Goal: Task Accomplishment & Management: Manage account settings

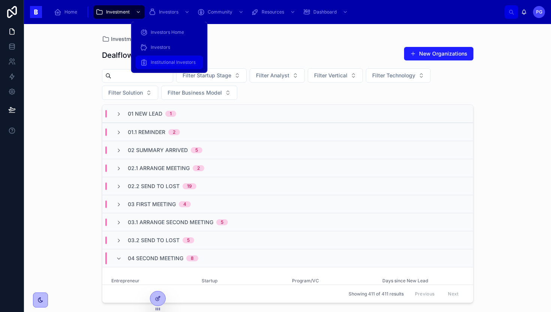
click at [165, 63] on span "Institutional Investors" at bounding box center [173, 62] width 45 height 6
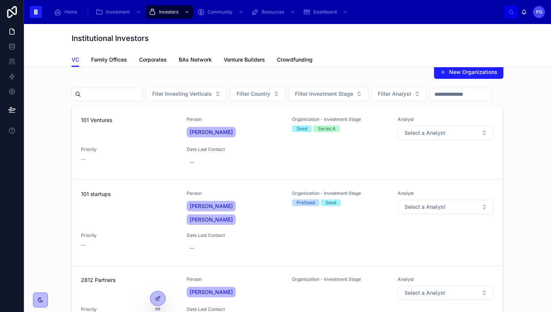
scroll to position [13, 0]
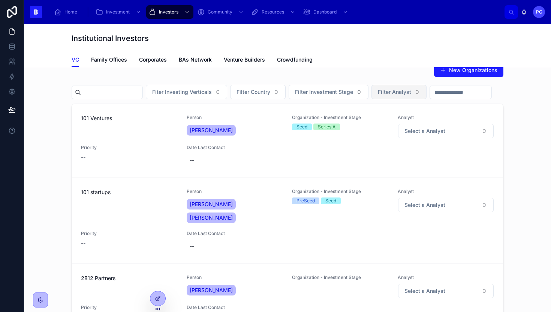
click at [398, 95] on span "Filter Analyst" at bounding box center [394, 92] width 33 height 8
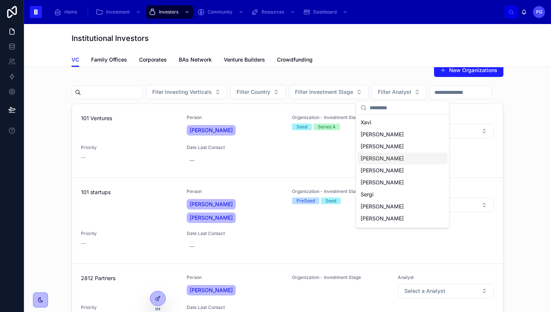
click at [383, 158] on div "[PERSON_NAME]" at bounding box center [403, 158] width 90 height 12
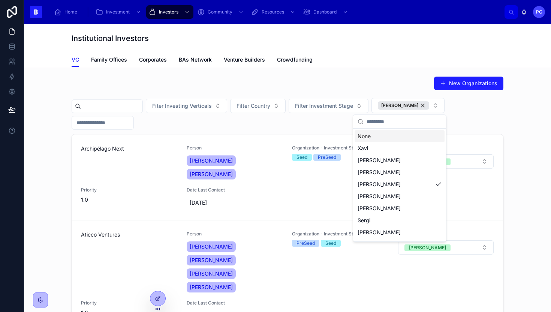
click at [524, 90] on div "New Organizations Fiter Investing Verticals Filter Country Filter Investment St…" at bounding box center [287, 221] width 515 height 297
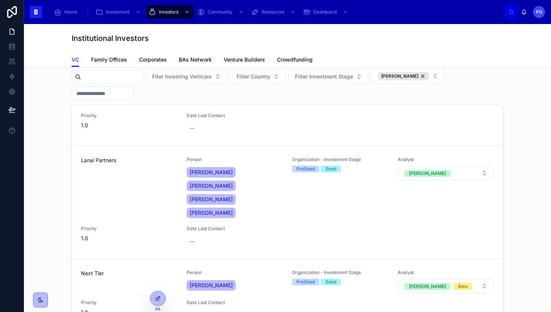
scroll to position [18, 0]
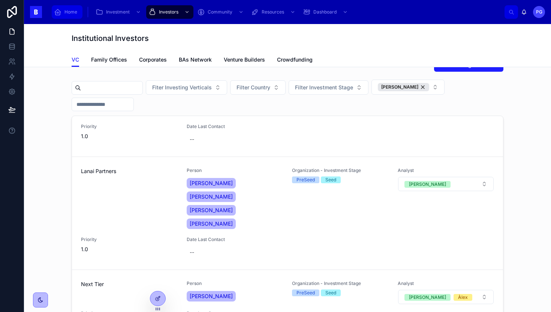
click at [75, 13] on span "Home" at bounding box center [71, 12] width 13 height 6
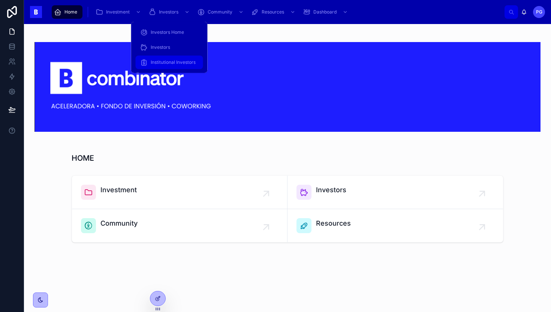
click at [169, 62] on span "Institutional Investors" at bounding box center [173, 62] width 45 height 6
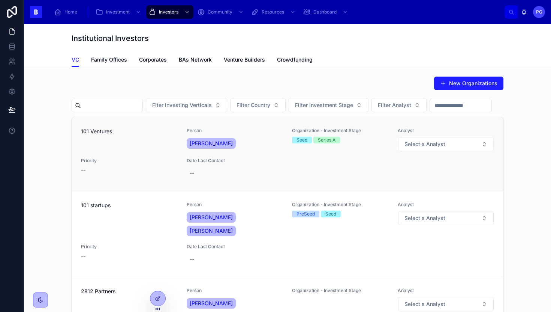
click at [138, 152] on div "101 Ventures" at bounding box center [129, 140] width 97 height 24
click at [162, 297] on div at bounding box center [157, 298] width 15 height 14
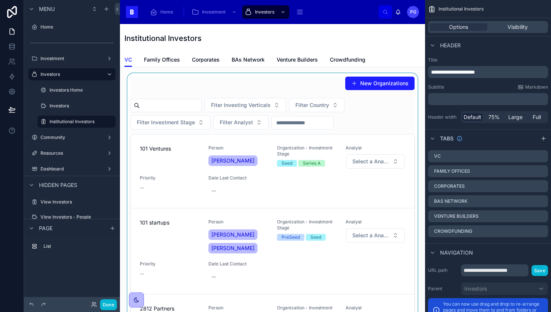
click at [376, 125] on div at bounding box center [272, 221] width 293 height 297
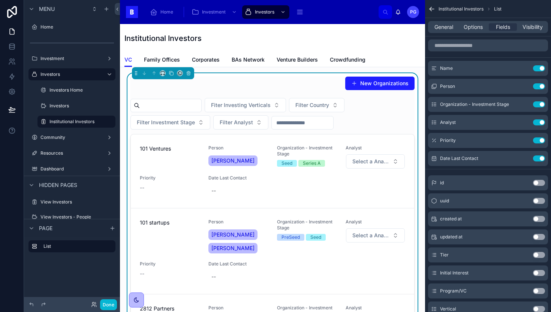
click at [376, 105] on div "Fiter Investing Verticals Filter Country Filter Investment Stage Filter Analyst" at bounding box center [273, 114] width 284 height 32
click at [438, 29] on span "General" at bounding box center [444, 27] width 19 height 8
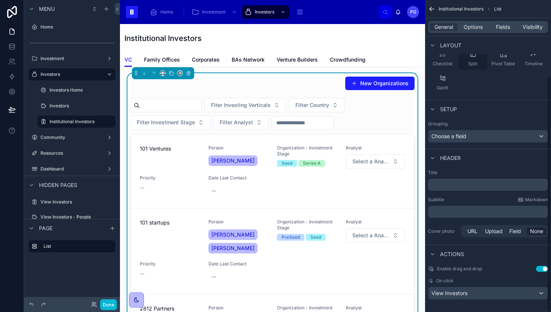
scroll to position [101, 0]
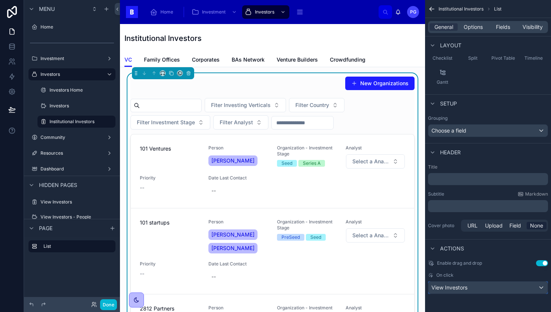
click at [491, 289] on div "View Investors" at bounding box center [488, 287] width 119 height 12
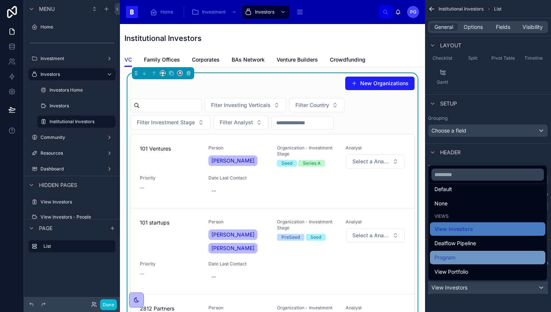
scroll to position [0, 0]
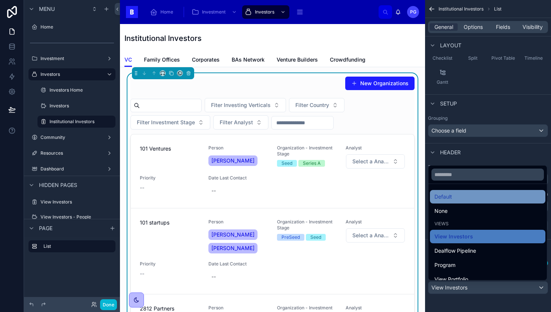
click at [459, 200] on div "Default" at bounding box center [488, 196] width 107 height 9
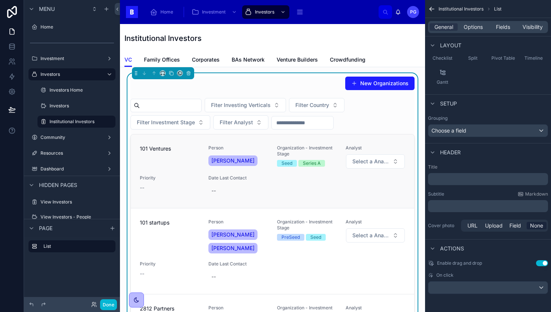
click at [273, 179] on div "101 Ventures Person [PERSON_NAME] Organization - Investment Stage Seed Series A…" at bounding box center [273, 171] width 266 height 53
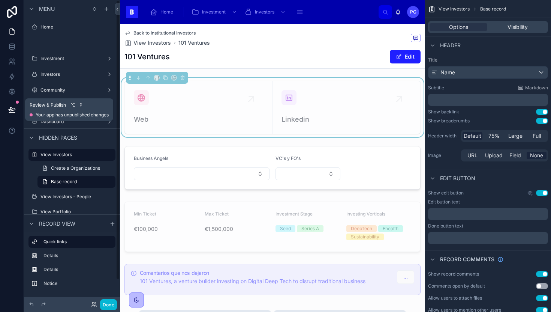
click at [14, 107] on icon at bounding box center [12, 110] width 8 height 8
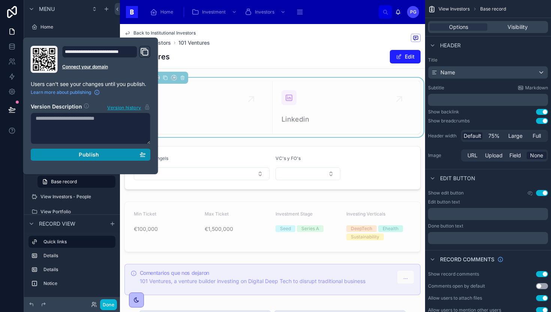
click at [62, 154] on div "Publish" at bounding box center [91, 154] width 110 height 7
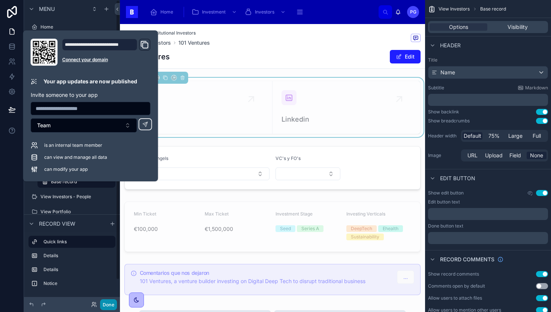
click at [111, 303] on button "Done" at bounding box center [108, 304] width 17 height 11
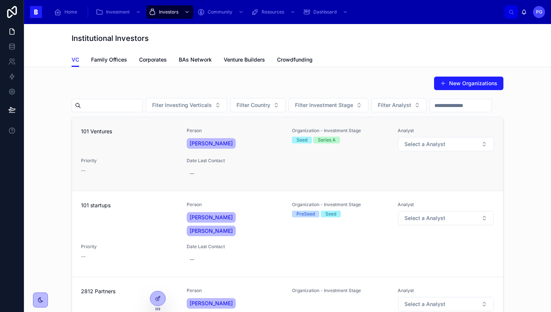
click at [141, 152] on div "101 Ventures" at bounding box center [129, 140] width 97 height 24
click at [157, 297] on icon at bounding box center [157, 298] width 3 height 3
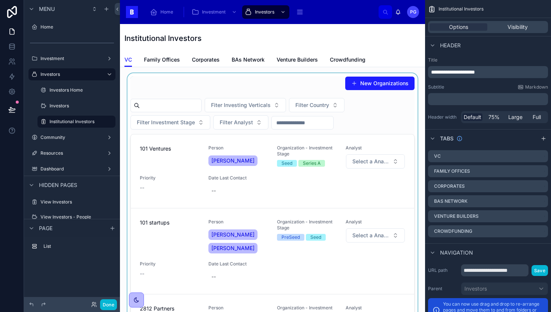
click at [374, 178] on div at bounding box center [272, 221] width 293 height 297
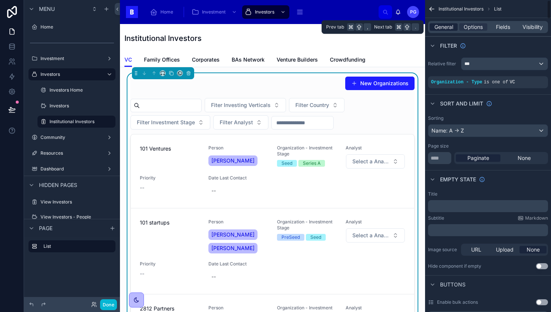
click at [438, 27] on span "General" at bounding box center [444, 27] width 19 height 8
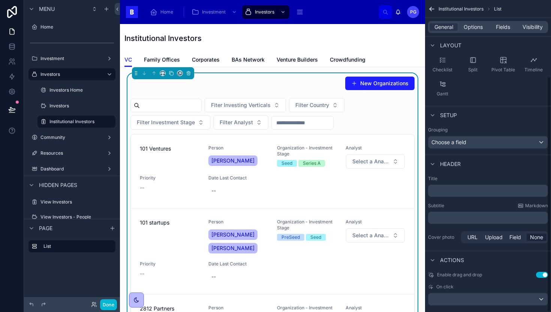
scroll to position [101, 0]
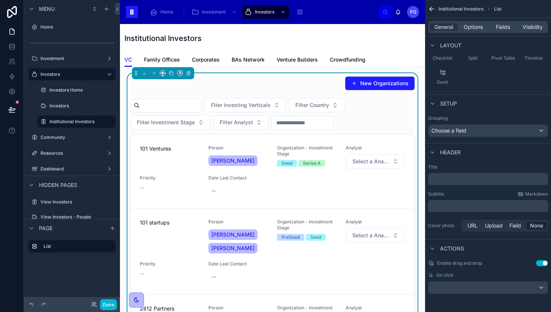
click at [386, 119] on div "Fiter Investing Verticals Filter Country Filter Investment Stage Filter Analyst" at bounding box center [273, 114] width 284 height 32
click at [486, 285] on div "scrollable content" at bounding box center [488, 287] width 119 height 12
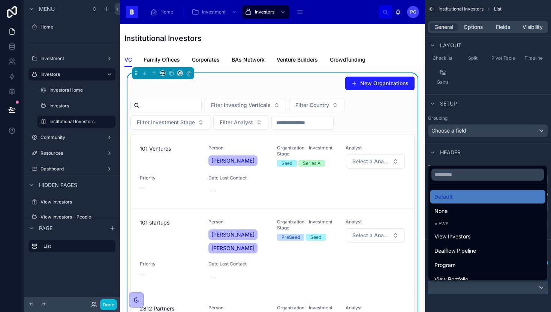
scroll to position [8, 0]
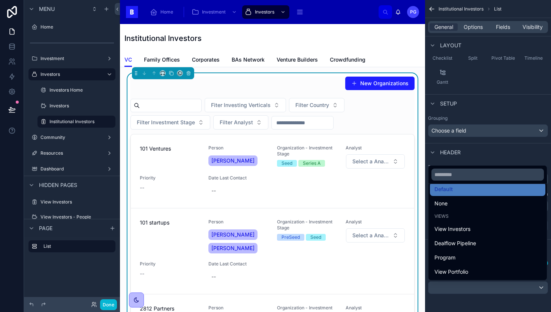
click at [94, 192] on div "scrollable content" at bounding box center [275, 156] width 551 height 312
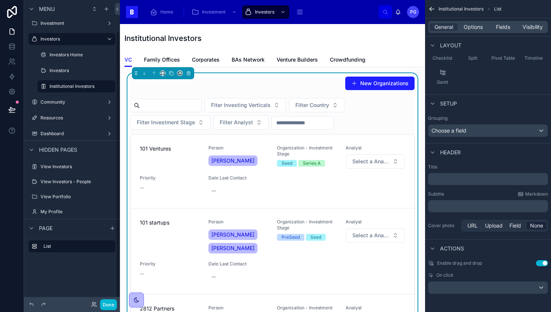
scroll to position [41, 0]
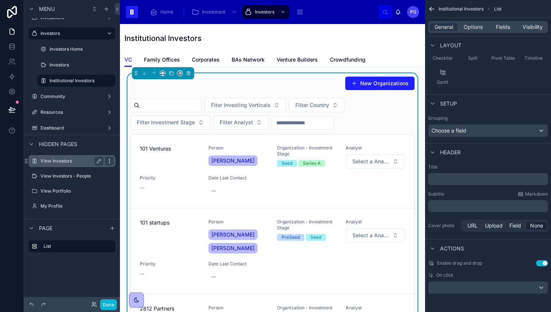
click at [109, 162] on icon "scrollable content" at bounding box center [110, 161] width 6 height 6
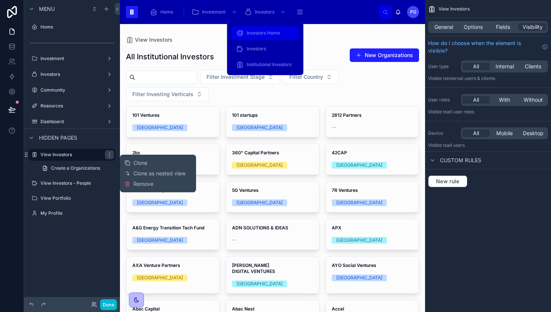
click at [268, 35] on span "Investors Home" at bounding box center [263, 33] width 33 height 6
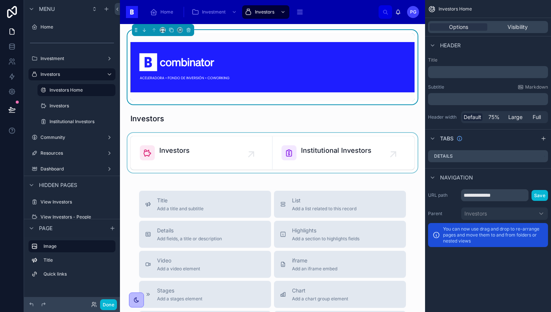
click at [303, 152] on div at bounding box center [272, 153] width 293 height 40
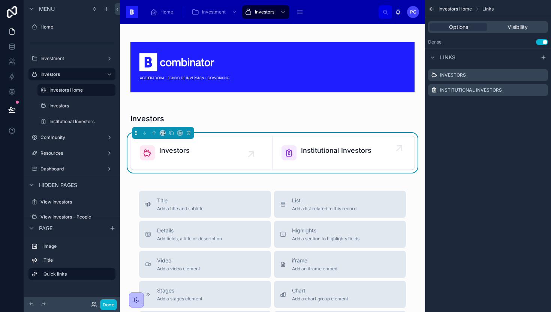
click at [320, 157] on div "Institutional Investors" at bounding box center [336, 152] width 71 height 15
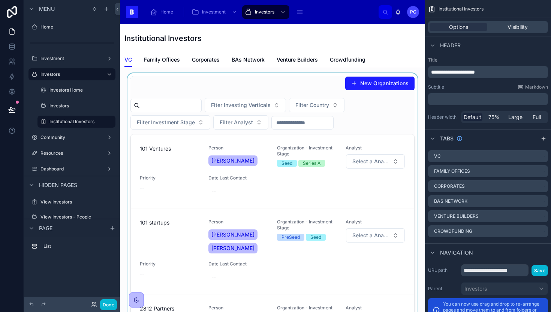
click at [285, 192] on div at bounding box center [272, 221] width 293 height 297
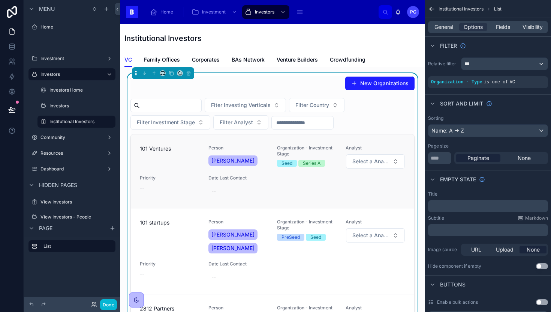
click at [297, 191] on div "101 Ventures Person [PERSON_NAME] Organization - Investment Stage Seed Series A…" at bounding box center [273, 171] width 266 height 53
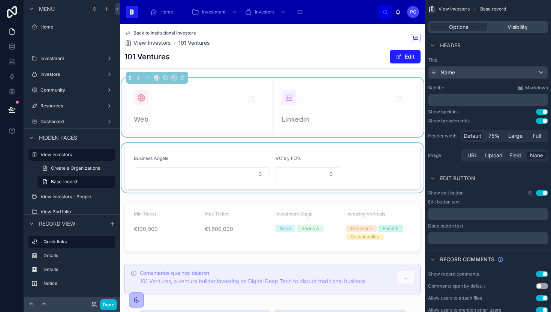
click at [366, 164] on div at bounding box center [272, 168] width 305 height 50
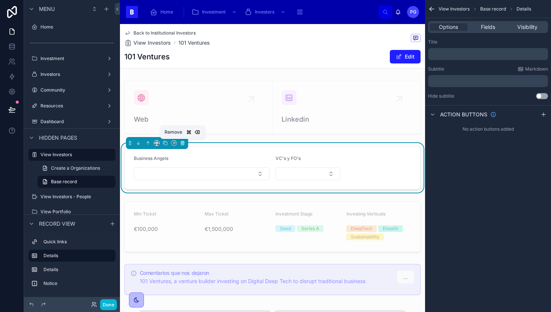
click at [183, 143] on icon at bounding box center [182, 142] width 5 height 5
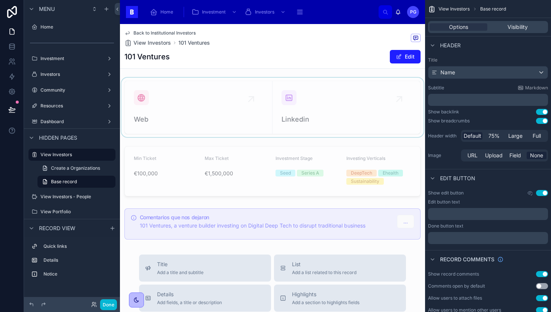
click at [318, 112] on div at bounding box center [272, 107] width 305 height 59
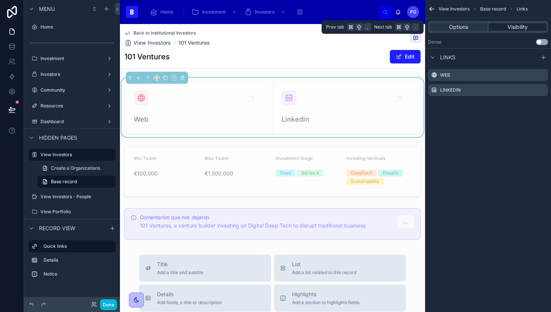
click at [511, 29] on span "Visibility" at bounding box center [518, 27] width 20 height 8
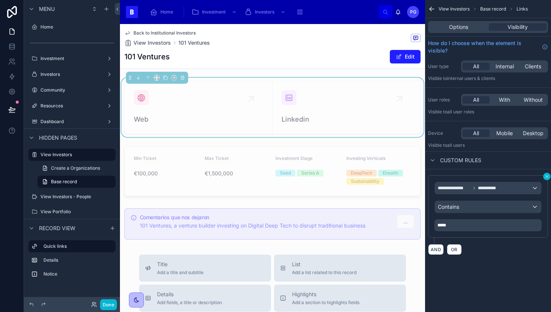
click at [547, 176] on icon "scrollable content" at bounding box center [547, 176] width 2 height 2
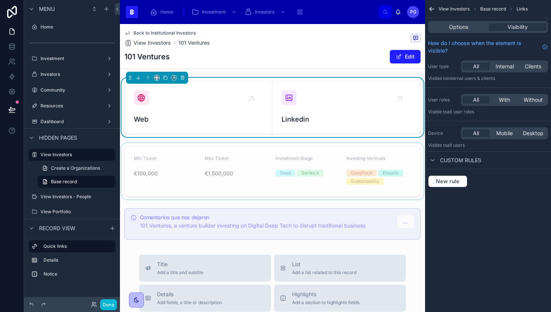
click at [338, 175] on div at bounding box center [272, 171] width 305 height 56
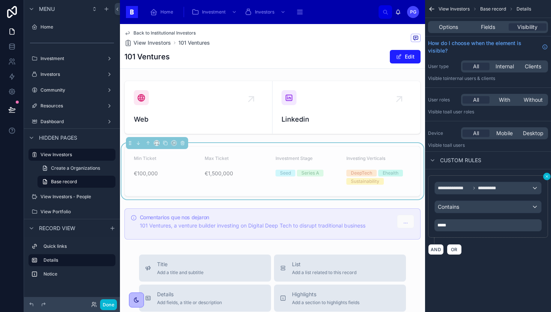
click at [546, 176] on icon "scrollable content" at bounding box center [547, 176] width 5 height 5
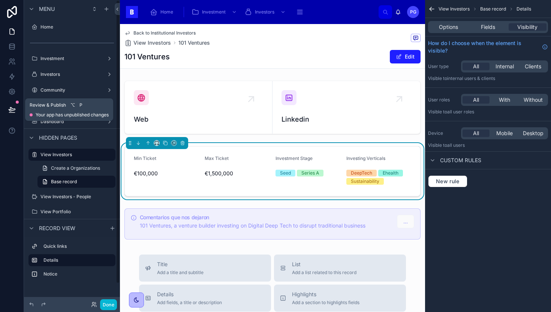
click at [13, 113] on icon at bounding box center [12, 110] width 8 height 8
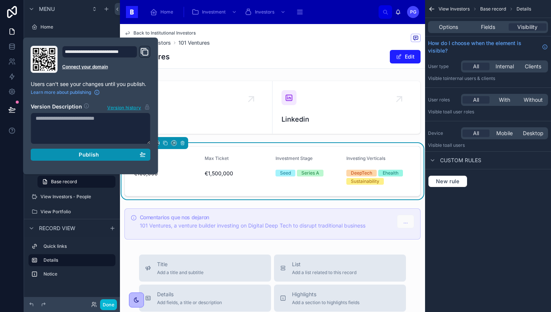
click at [81, 156] on span "Publish" at bounding box center [89, 154] width 20 height 7
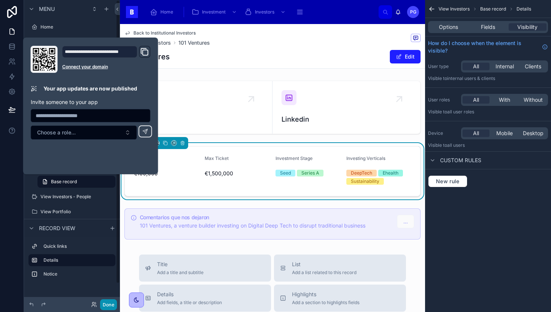
click at [113, 302] on button "Done" at bounding box center [108, 304] width 17 height 11
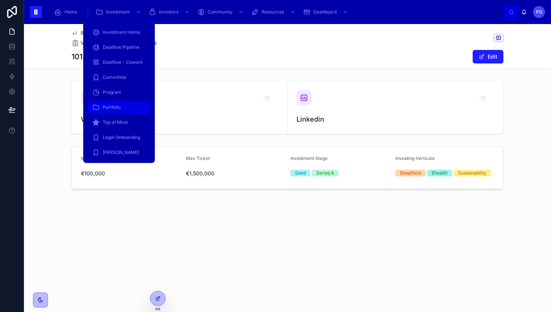
click at [112, 106] on span "Portfolio" at bounding box center [112, 107] width 18 height 6
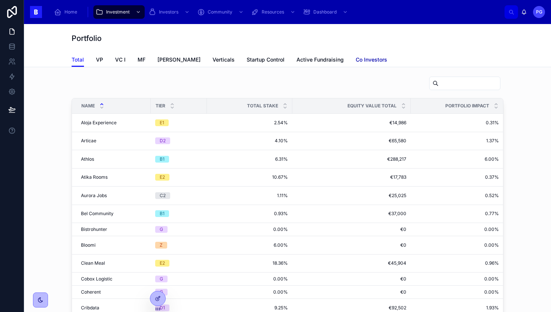
click at [356, 61] on span "Co Investors" at bounding box center [372, 60] width 32 height 8
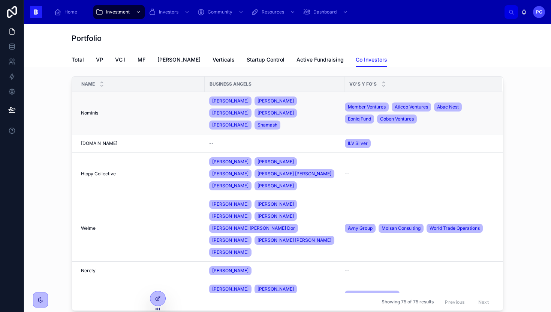
click at [158, 110] on div "Nominis Nominis" at bounding box center [140, 113] width 119 height 6
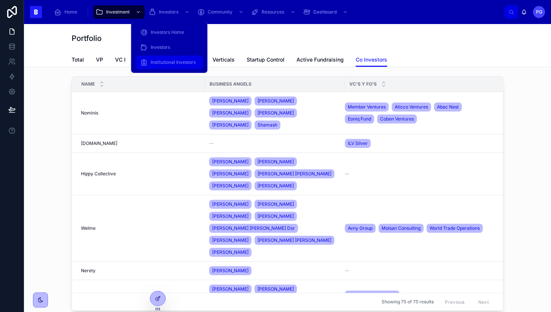
click at [176, 63] on span "Institutional Investors" at bounding box center [173, 62] width 45 height 6
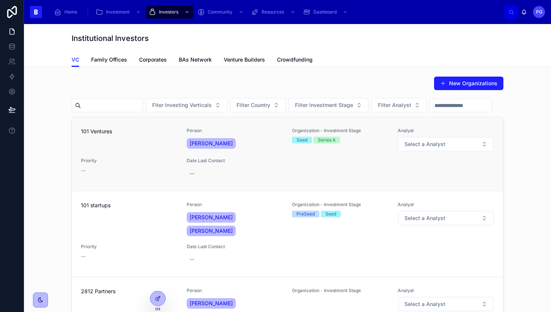
click at [139, 152] on div "101 Ventures" at bounding box center [129, 140] width 97 height 24
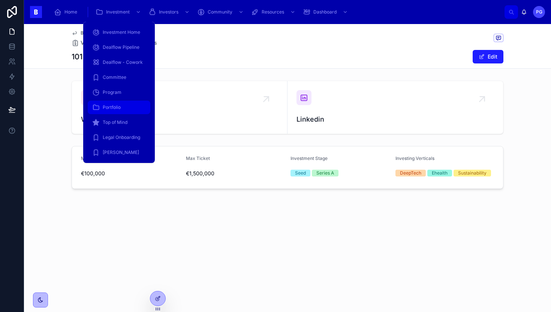
click at [112, 106] on span "Portfolio" at bounding box center [112, 107] width 18 height 6
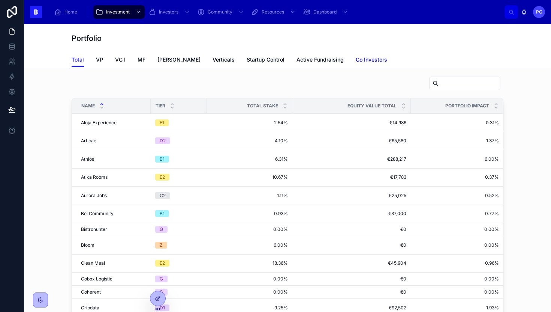
click at [356, 60] on span "Co Investors" at bounding box center [372, 60] width 32 height 8
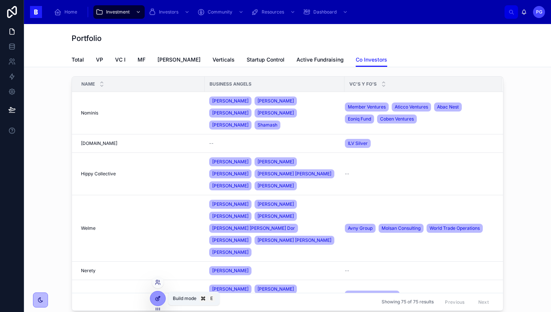
click at [158, 298] on icon at bounding box center [158, 298] width 6 height 6
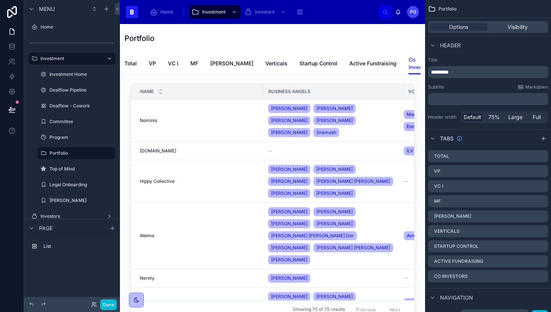
click at [236, 120] on div at bounding box center [272, 202] width 293 height 243
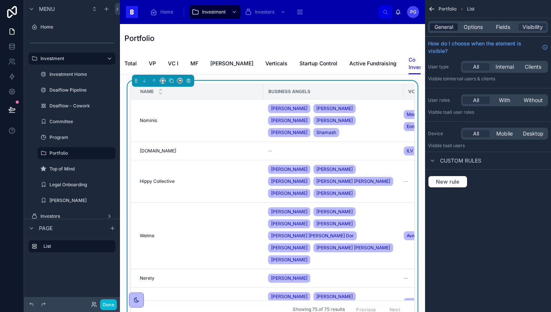
click at [449, 29] on span "General" at bounding box center [444, 27] width 19 height 8
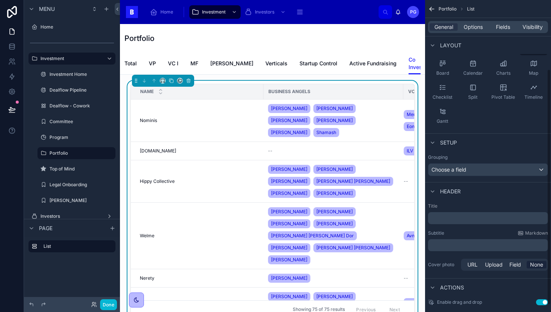
scroll to position [101, 0]
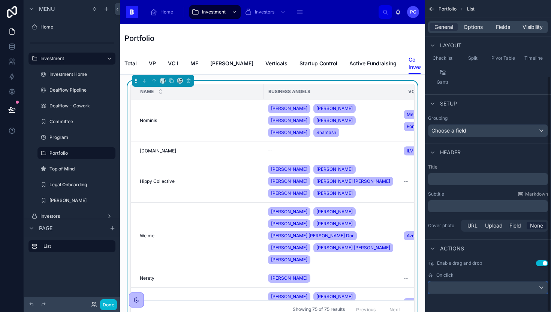
click at [478, 289] on div "scrollable content" at bounding box center [488, 287] width 119 height 12
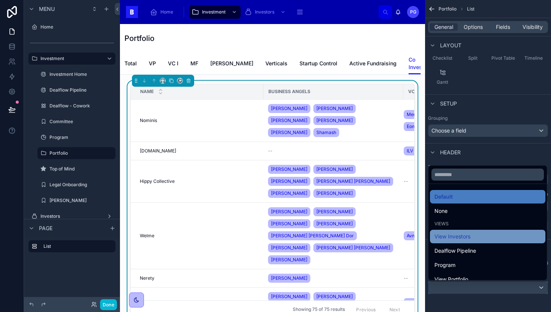
scroll to position [8, 0]
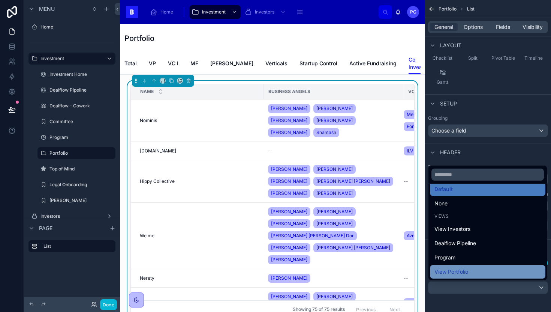
click at [468, 269] on span "View Portfolio" at bounding box center [452, 271] width 34 height 9
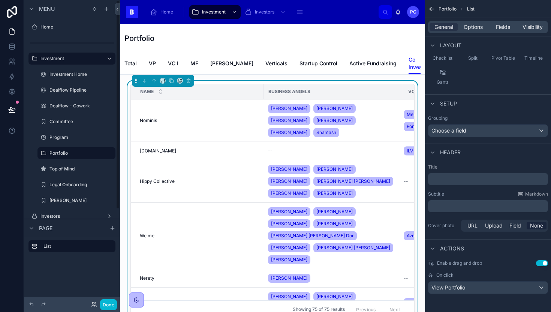
click at [12, 109] on icon at bounding box center [12, 110] width 8 height 8
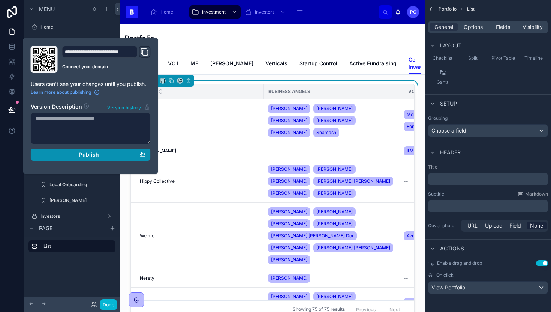
click at [56, 155] on div "Publish" at bounding box center [91, 154] width 110 height 7
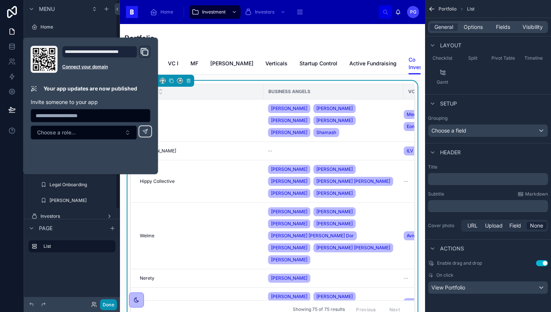
click at [112, 303] on button "Done" at bounding box center [108, 304] width 17 height 11
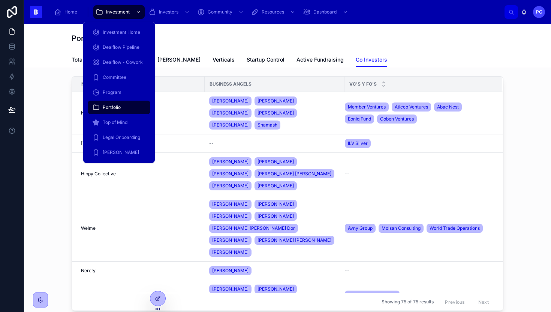
click at [115, 105] on span "Portfolio" at bounding box center [112, 107] width 18 height 6
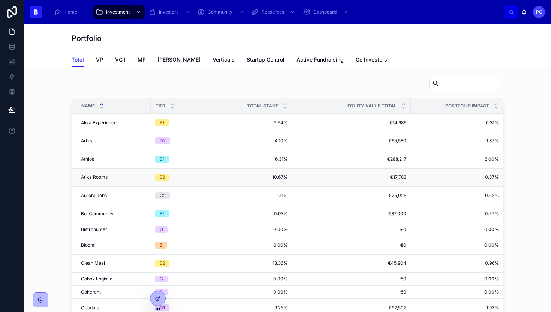
scroll to position [0, 63]
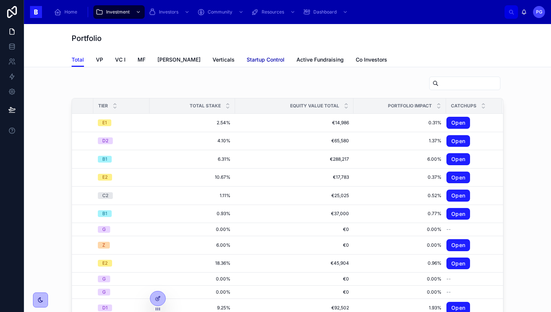
click at [247, 60] on span "Startup Control" at bounding box center [266, 60] width 38 height 8
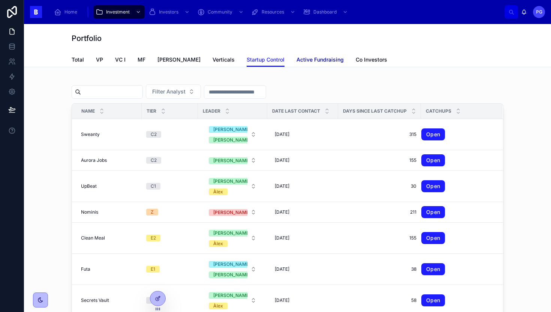
click at [297, 60] on span "Active Fundraising" at bounding box center [320, 60] width 47 height 8
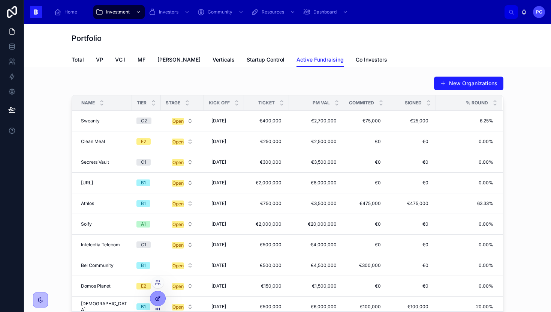
click at [158, 298] on icon at bounding box center [158, 297] width 3 height 3
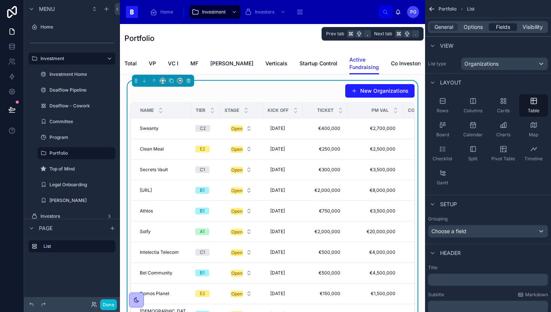
click at [506, 27] on span "Fields" at bounding box center [503, 27] width 14 height 8
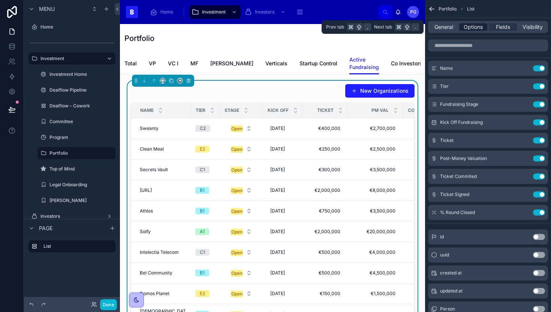
click at [476, 28] on span "Options" at bounding box center [473, 27] width 19 height 8
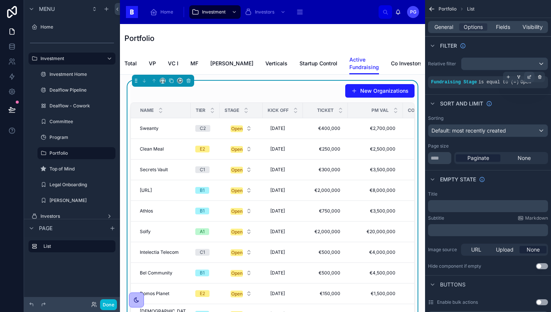
click at [529, 77] on icon "scrollable content" at bounding box center [529, 77] width 5 height 5
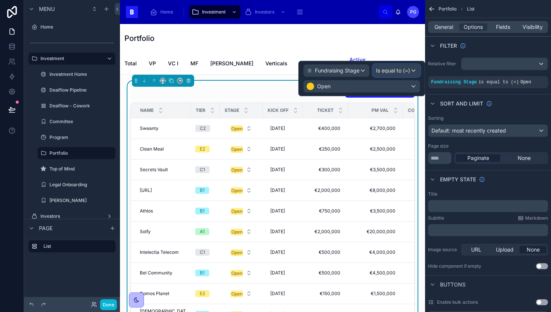
click at [400, 68] on span "Is equal to (=)" at bounding box center [393, 71] width 34 height 8
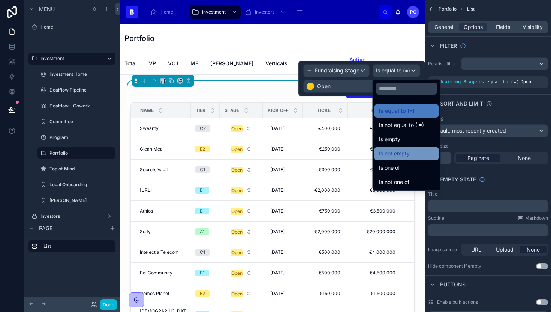
click at [398, 149] on span "Is not empty" at bounding box center [394, 153] width 31 height 9
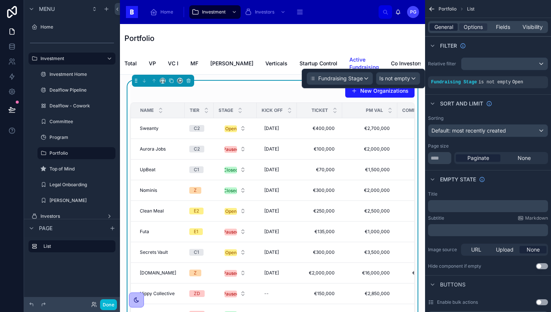
click at [446, 26] on span "General" at bounding box center [444, 27] width 19 height 8
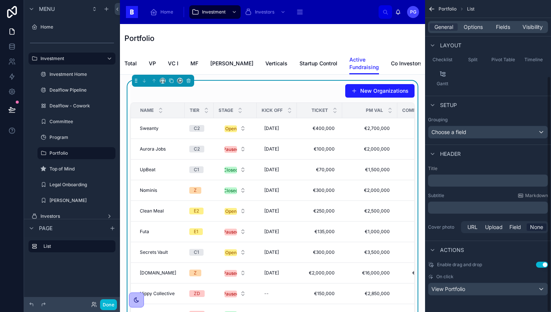
scroll to position [101, 0]
click at [491, 129] on div "Choose a field" at bounding box center [488, 131] width 119 height 12
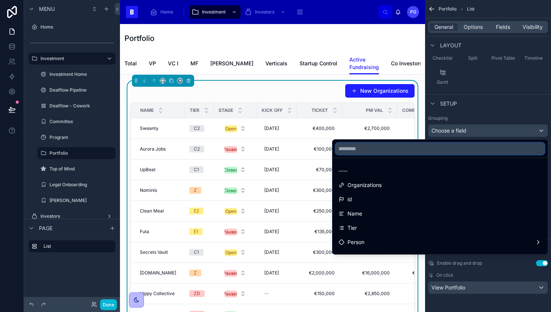
click at [442, 147] on input "text" at bounding box center [440, 149] width 209 height 12
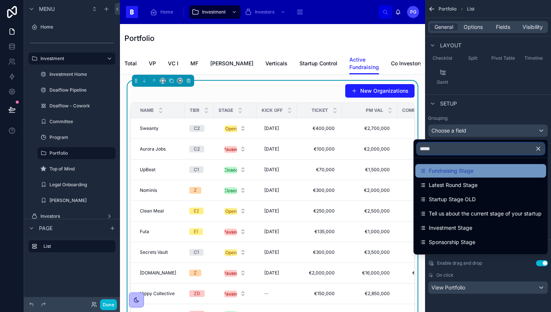
type input "*****"
click at [439, 170] on span "Fundraising Stage" at bounding box center [451, 170] width 45 height 9
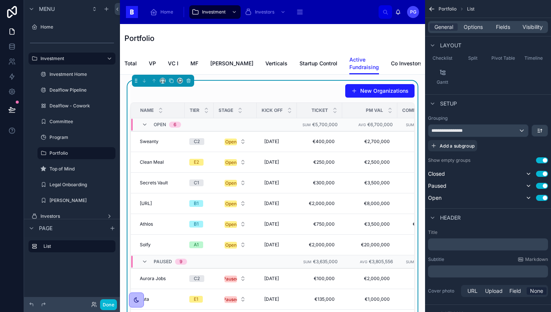
scroll to position [0, 0]
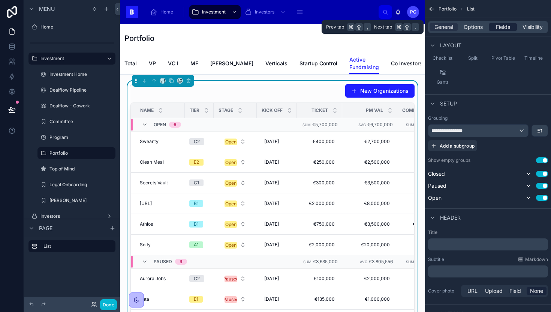
click at [506, 26] on span "Fields" at bounding box center [503, 27] width 14 height 8
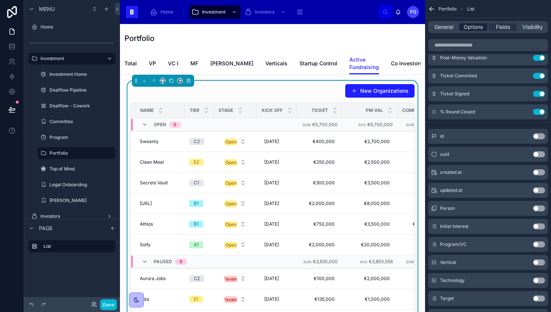
click at [476, 26] on span "Options" at bounding box center [473, 27] width 19 height 8
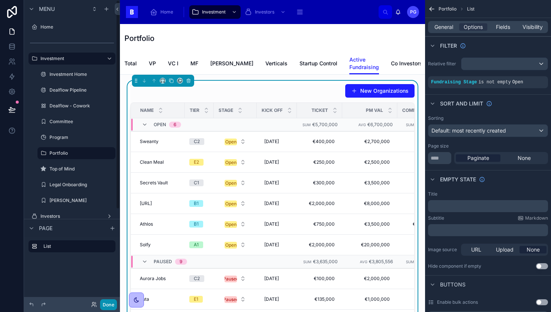
click at [107, 300] on button "Done" at bounding box center [108, 304] width 17 height 11
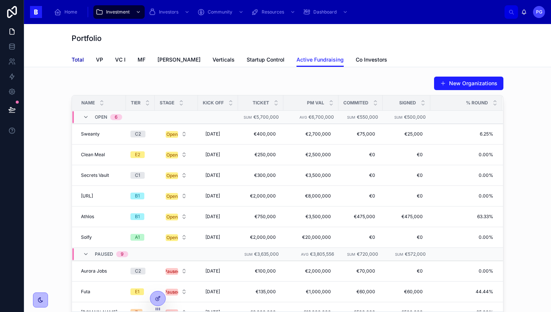
click at [77, 59] on span "Total" at bounding box center [78, 60] width 12 height 8
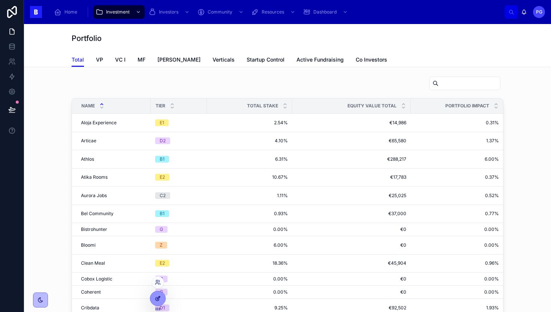
click at [155, 296] on icon at bounding box center [158, 298] width 6 height 6
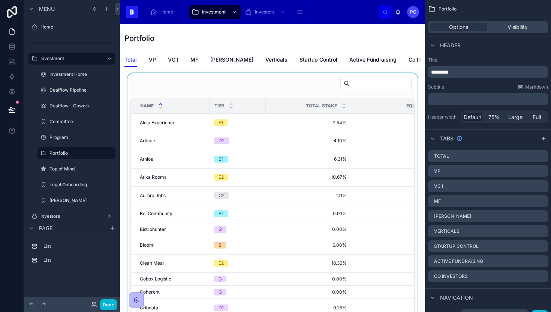
click at [277, 98] on div at bounding box center [272, 204] width 293 height 262
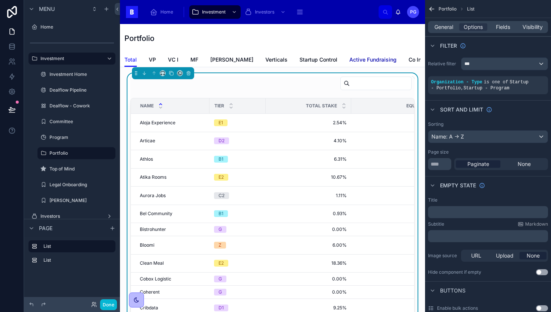
click at [350, 62] on span "Active Fundraising" at bounding box center [373, 60] width 47 height 8
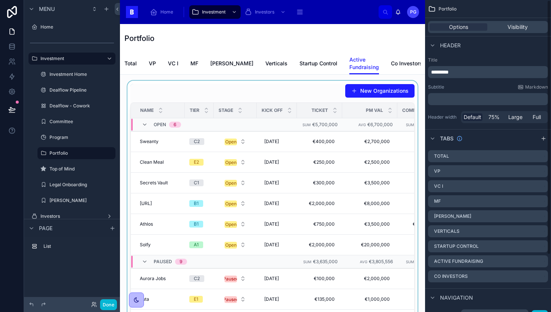
click at [297, 87] on div at bounding box center [272, 210] width 293 height 259
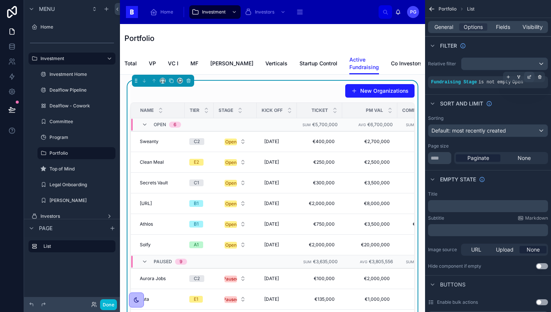
click at [528, 77] on icon "scrollable content" at bounding box center [529, 77] width 3 height 3
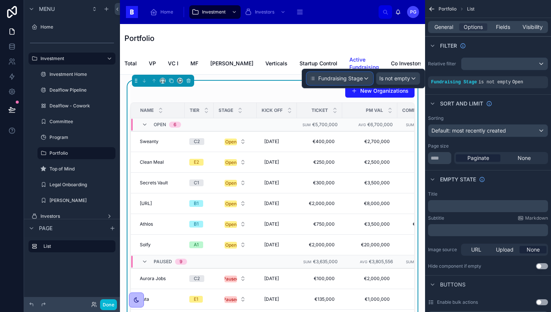
click at [367, 79] on div "Fundraising Stage" at bounding box center [340, 78] width 66 height 12
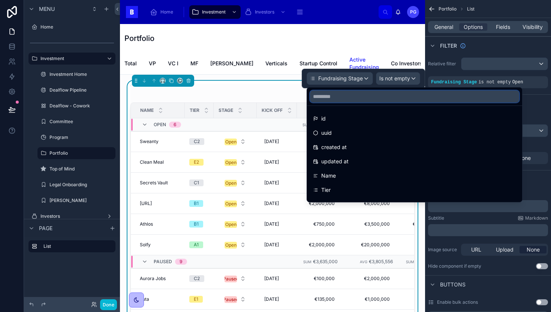
click at [345, 98] on input "text" at bounding box center [414, 96] width 209 height 12
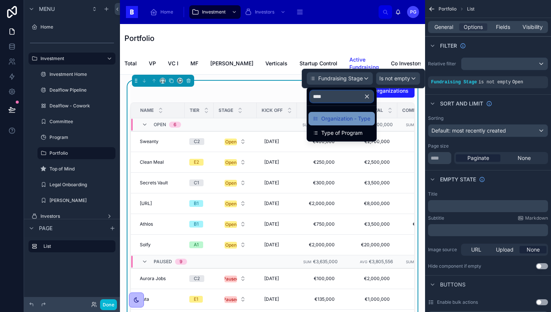
type input "****"
click at [338, 120] on span "Organization - Type" at bounding box center [345, 118] width 49 height 9
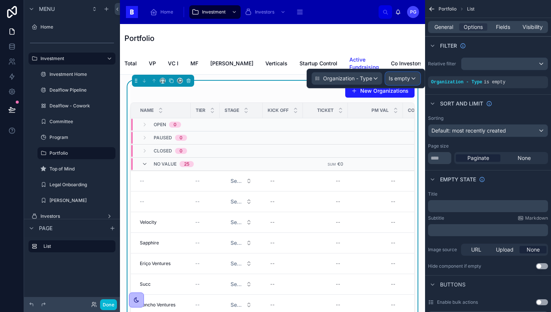
click at [403, 78] on span "Is empty" at bounding box center [399, 79] width 21 height 8
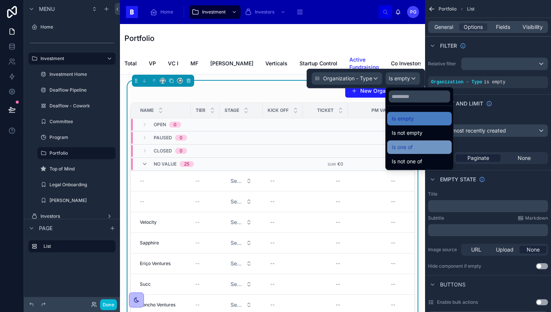
click at [408, 147] on span "Is one of" at bounding box center [402, 147] width 21 height 9
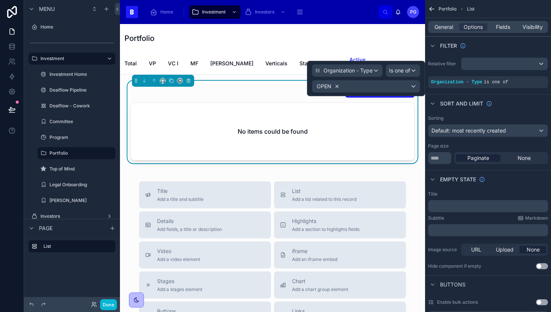
click at [336, 89] on icon at bounding box center [337, 86] width 5 height 5
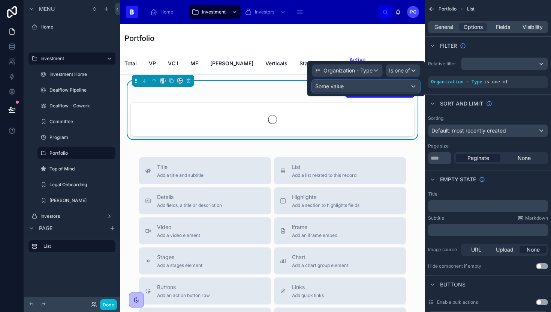
click at [352, 88] on div "Some value" at bounding box center [366, 86] width 108 height 12
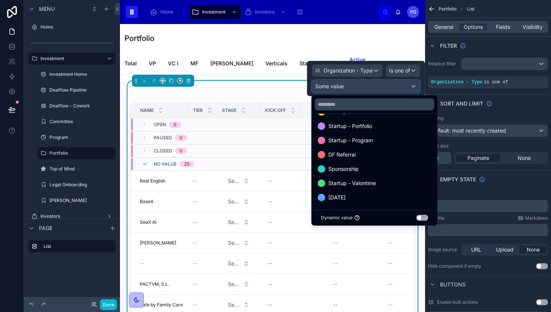
scroll to position [186, 0]
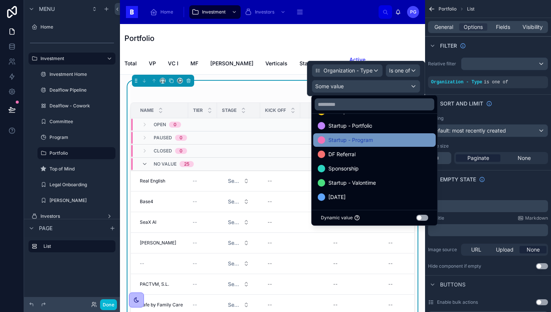
click at [363, 140] on span "Startup - Program" at bounding box center [351, 139] width 45 height 9
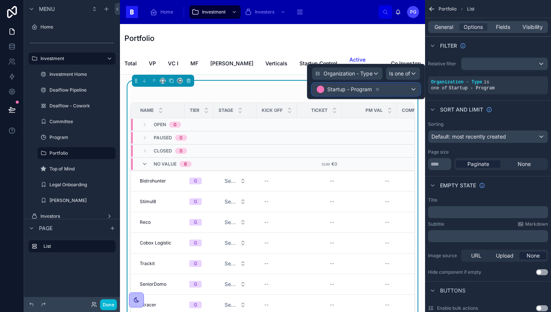
click at [413, 89] on div "Startup - Program" at bounding box center [366, 89] width 108 height 12
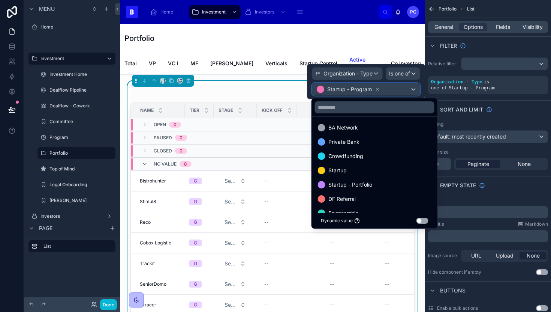
scroll to position [131, 0]
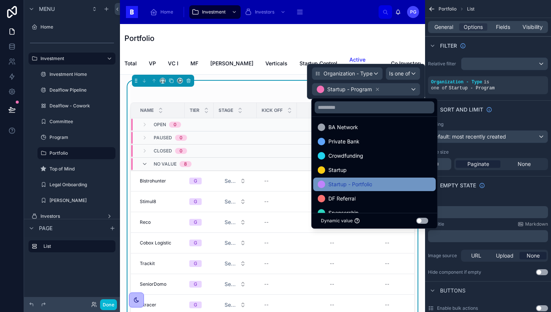
click at [365, 182] on span "Startup - Portfolio" at bounding box center [351, 184] width 44 height 9
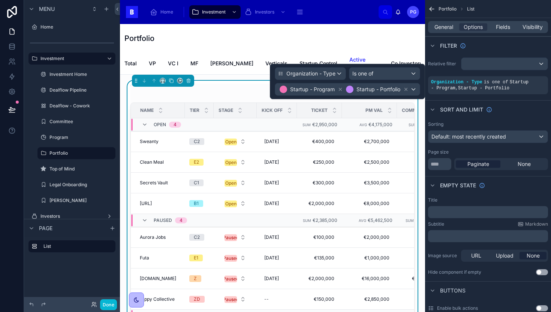
click at [397, 39] on div "Portfolio" at bounding box center [273, 38] width 296 height 11
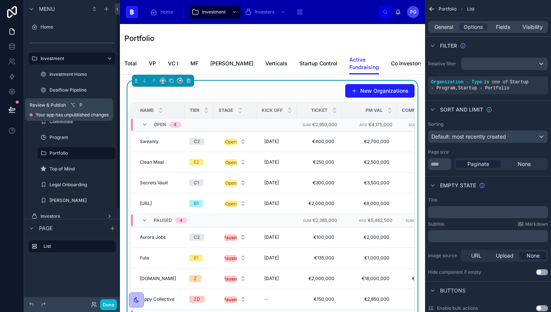
click at [14, 110] on icon at bounding box center [12, 110] width 8 height 8
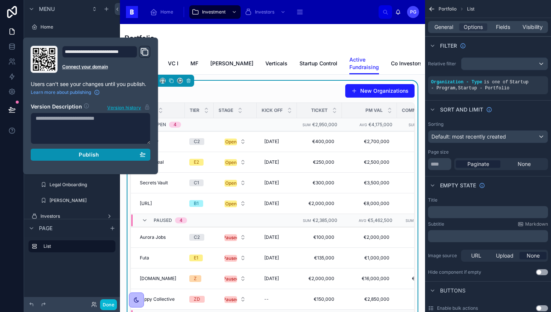
click at [68, 155] on div "Publish" at bounding box center [91, 154] width 110 height 7
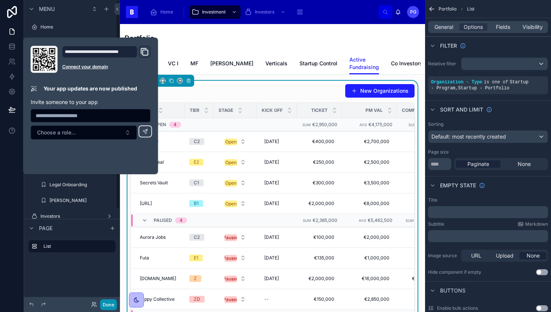
click at [111, 303] on button "Done" at bounding box center [108, 304] width 17 height 11
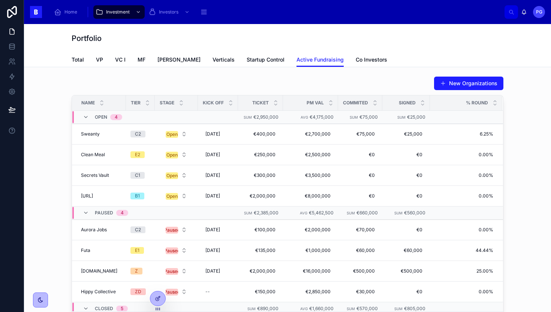
click at [109, 303] on div "Closed 5" at bounding box center [111, 308] width 33 height 12
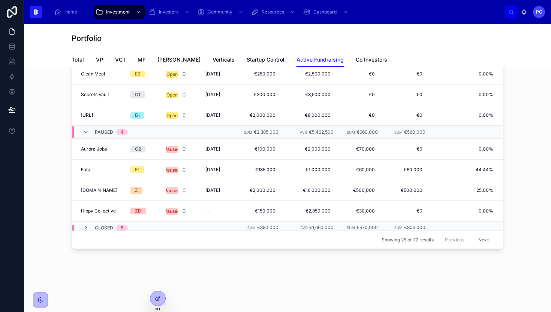
click at [83, 227] on icon at bounding box center [86, 228] width 6 height 6
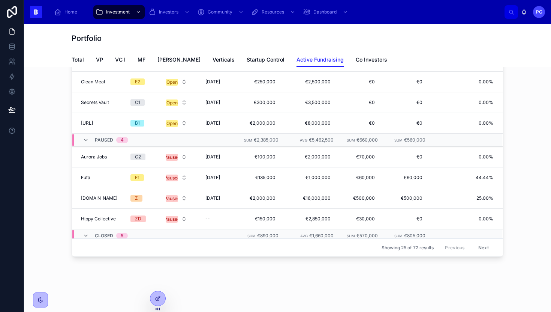
scroll to position [0, 0]
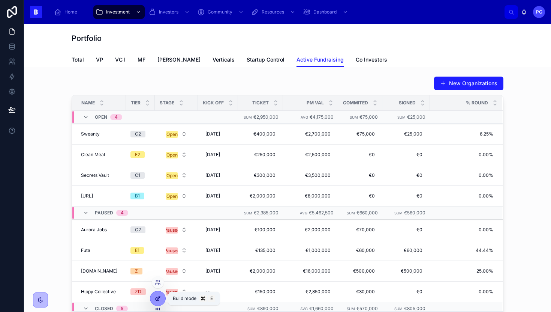
click at [156, 300] on icon at bounding box center [158, 298] width 6 height 6
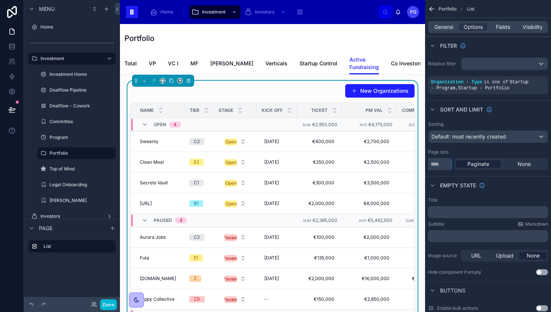
click at [439, 163] on input "**" at bounding box center [439, 164] width 23 height 12
type input "*"
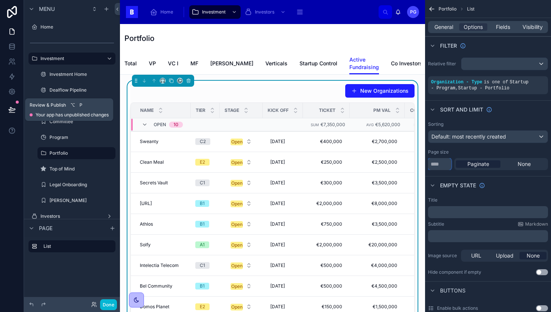
type input "***"
click at [12, 110] on icon at bounding box center [12, 110] width 8 height 8
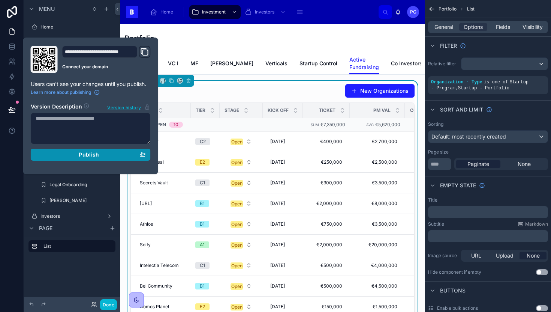
click at [89, 156] on span "Publish" at bounding box center [89, 154] width 20 height 7
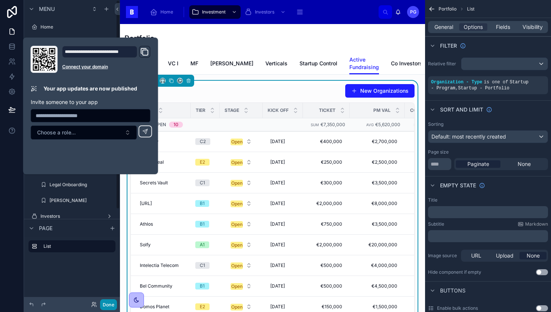
click at [110, 306] on button "Done" at bounding box center [108, 304] width 17 height 11
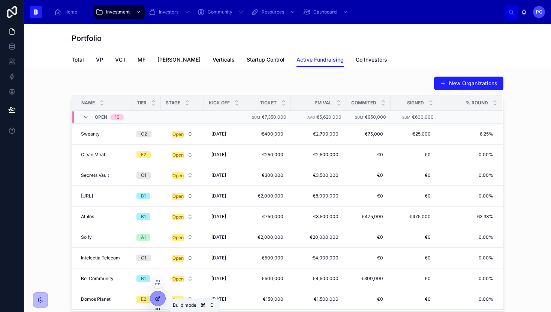
click at [156, 300] on icon at bounding box center [157, 298] width 3 height 3
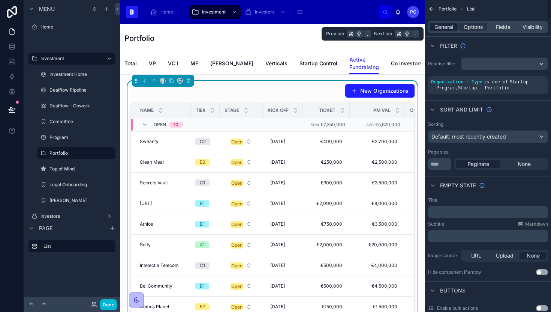
click at [446, 27] on span "General" at bounding box center [444, 27] width 19 height 8
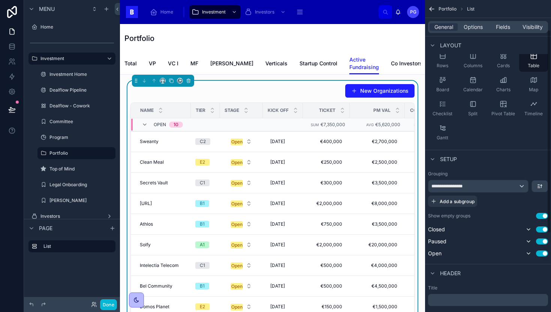
scroll to position [46, 0]
click at [529, 230] on icon "scrollable content" at bounding box center [529, 228] width 6 height 6
click at [530, 241] on icon "scrollable content" at bounding box center [529, 240] width 6 height 6
click at [528, 228] on icon "scrollable content" at bounding box center [529, 228] width 6 height 6
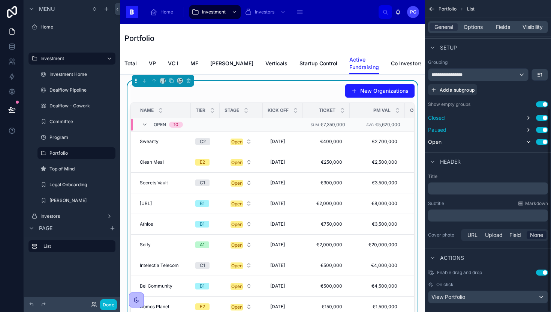
scroll to position [166, 0]
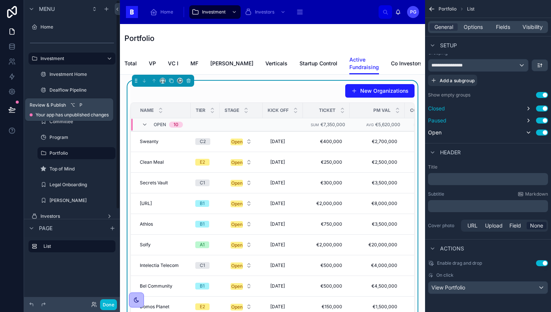
click at [10, 108] on icon at bounding box center [12, 109] width 6 height 4
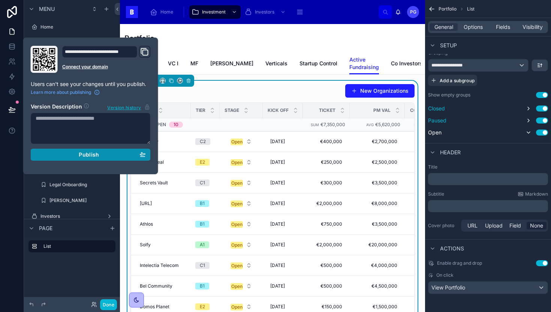
click at [73, 158] on div "Publish" at bounding box center [91, 154] width 110 height 7
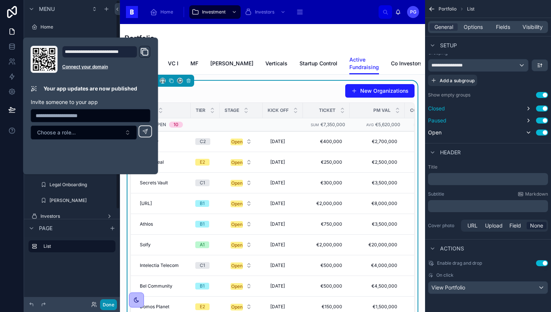
click at [109, 303] on button "Done" at bounding box center [108, 304] width 17 height 11
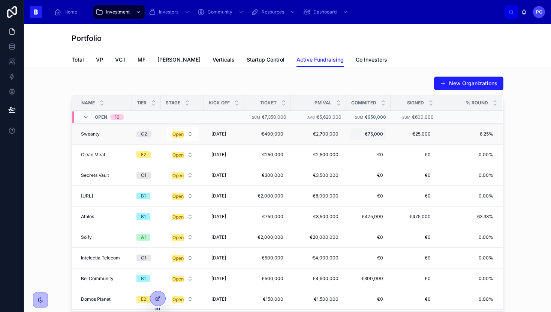
click at [362, 137] on div "€75,000 €75,000" at bounding box center [369, 134] width 36 height 12
type input "**"
type input "********"
click at [437, 145] on icon "submit" at bounding box center [436, 144] width 6 height 6
click at [365, 135] on span "€125,000" at bounding box center [369, 134] width 30 height 6
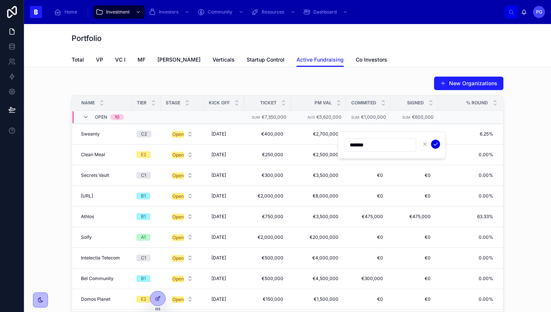
type input "*******"
click at [434, 144] on icon "submit" at bounding box center [436, 144] width 6 height 6
click at [217, 175] on span "[DATE]" at bounding box center [219, 175] width 15 height 6
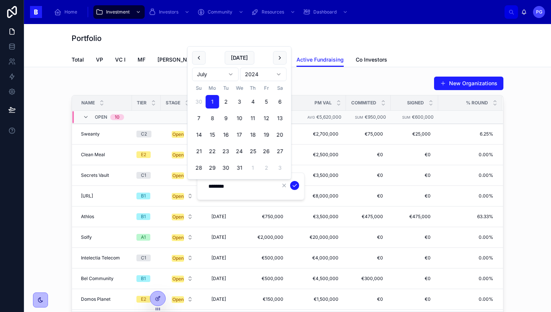
click at [526, 140] on div "New Organizations Name Tier Stage Kick Off Ticket PM Val Commited Signed % Roun…" at bounding box center [287, 202] width 515 height 259
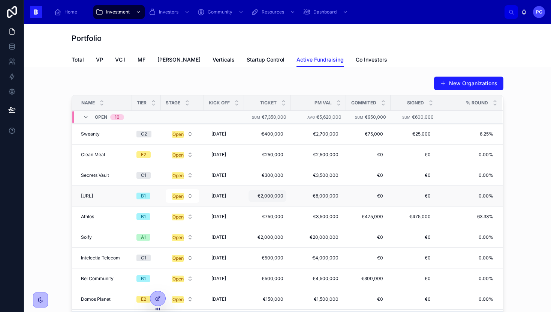
click at [261, 194] on span "€2,000,000" at bounding box center [268, 196] width 32 height 6
click at [517, 176] on div "New Organizations Name Tier Stage Kick Off Ticket PM Val Commited Signed % Roun…" at bounding box center [287, 202] width 515 height 259
click at [265, 196] on span "€2,000,000" at bounding box center [268, 196] width 32 height 6
type input "********"
click at [334, 206] on icon "submit" at bounding box center [335, 206] width 6 height 6
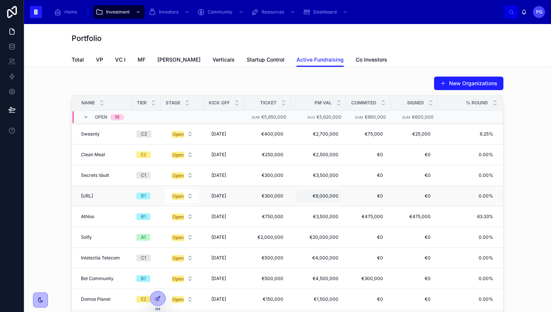
click at [315, 196] on span "€8,000,000" at bounding box center [319, 196] width 40 height 6
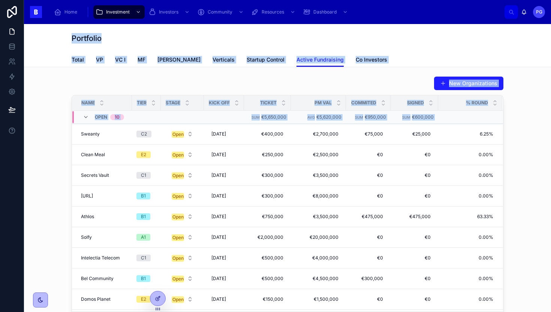
click at [315, 196] on span "€8,000,000" at bounding box center [319, 196] width 40 height 6
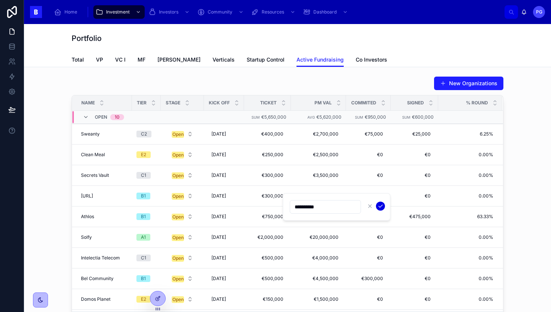
type input "**********"
click at [381, 206] on icon "submit" at bounding box center [381, 206] width 4 height 3
click at [369, 195] on span "€0" at bounding box center [369, 196] width 30 height 6
type input "********"
click at [435, 207] on icon "submit" at bounding box center [436, 206] width 6 height 6
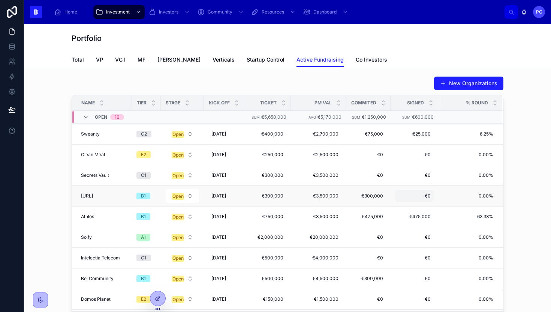
click at [412, 196] on span "€0" at bounding box center [414, 196] width 33 height 6
type input "********"
click at [482, 207] on icon "submit" at bounding box center [480, 206] width 6 height 6
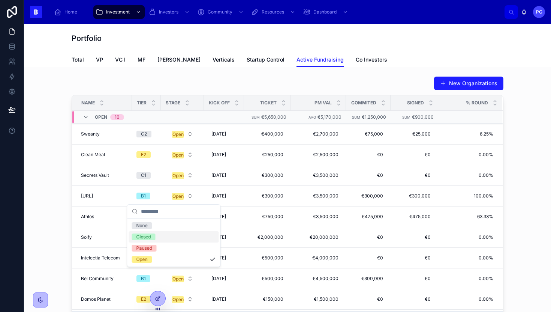
click at [170, 239] on div "Closed" at bounding box center [174, 236] width 90 height 11
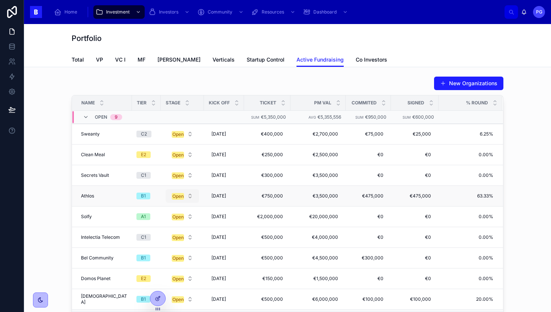
click at [182, 196] on button "Open" at bounding box center [182, 196] width 33 height 14
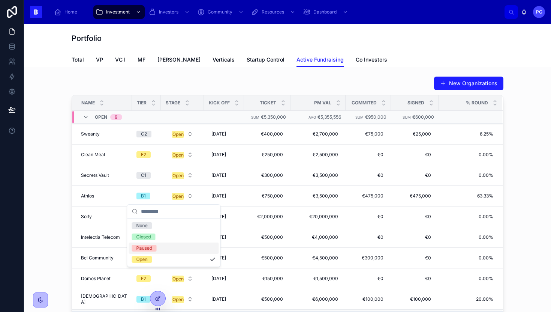
click at [167, 248] on div "Paused" at bounding box center [174, 247] width 90 height 11
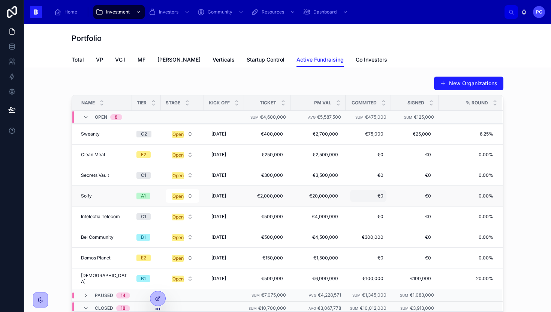
click at [367, 195] on span "€0" at bounding box center [368, 196] width 30 height 6
type input "**********"
click at [434, 206] on icon "submit" at bounding box center [436, 206] width 6 height 6
click at [416, 197] on span "€0" at bounding box center [415, 196] width 33 height 6
type input "**"
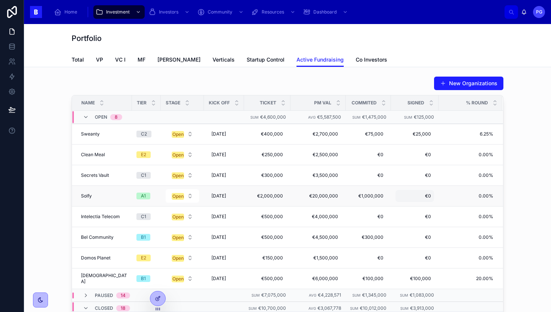
click at [414, 195] on span "€0" at bounding box center [415, 196] width 33 height 6
type input "**********"
click at [480, 206] on icon "submit" at bounding box center [482, 206] width 6 height 6
click at [181, 196] on button "Open" at bounding box center [182, 196] width 33 height 14
click at [182, 198] on button "Open" at bounding box center [182, 196] width 33 height 14
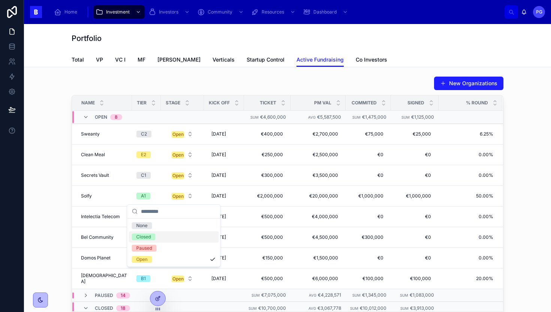
click at [161, 236] on div "Closed" at bounding box center [174, 236] width 90 height 11
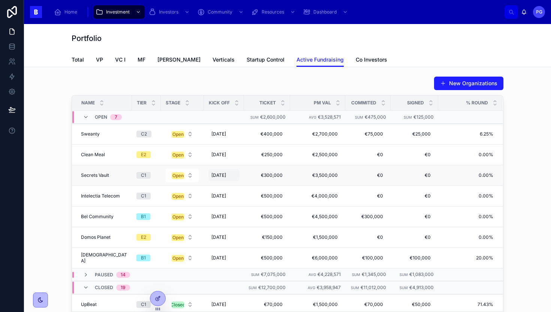
click at [217, 177] on span "[DATE]" at bounding box center [219, 175] width 15 height 6
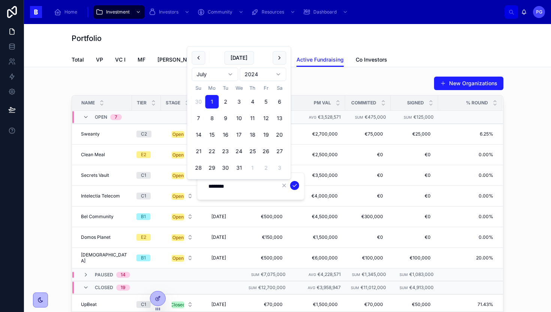
click at [272, 74] on html "Home Investment Investors Community Resources Dashboard PG Pedro Gil Portfolio …" at bounding box center [275, 156] width 551 height 312
click at [199, 59] on button at bounding box center [199, 58] width 14 height 14
click at [253, 100] on button "1" at bounding box center [253, 102] width 14 height 14
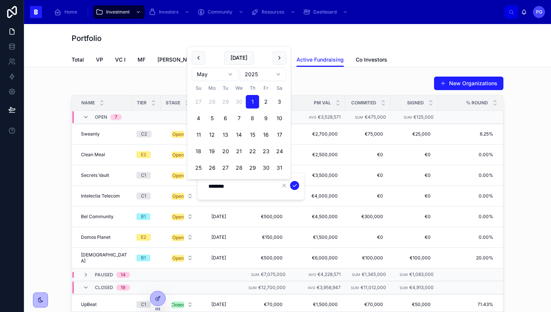
type input "********"
click at [297, 185] on icon "submit" at bounding box center [295, 185] width 6 height 6
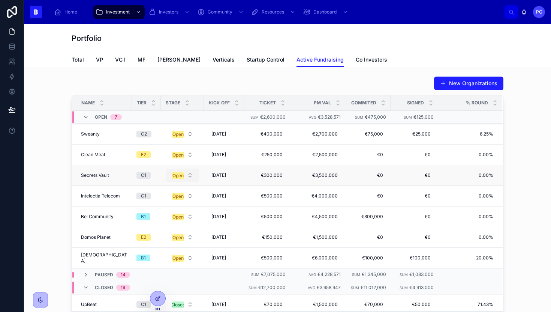
click at [181, 173] on button "Open" at bounding box center [182, 175] width 33 height 14
click at [183, 176] on button "Open" at bounding box center [182, 175] width 33 height 14
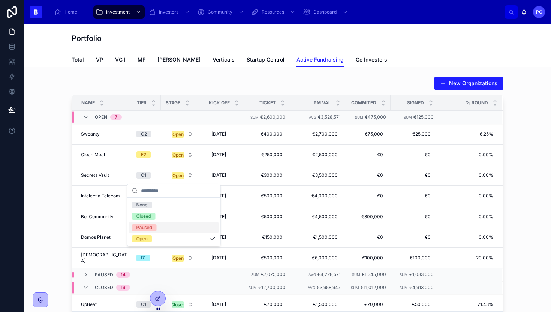
click at [161, 225] on div "Paused" at bounding box center [174, 227] width 90 height 11
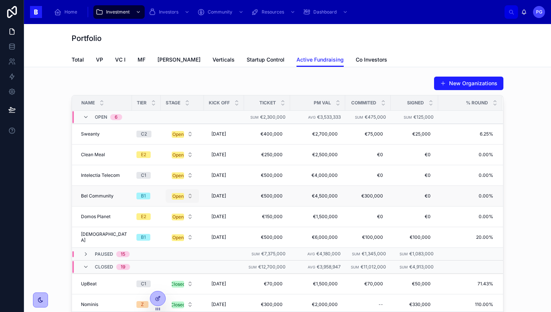
click at [181, 195] on button "Open" at bounding box center [182, 196] width 33 height 14
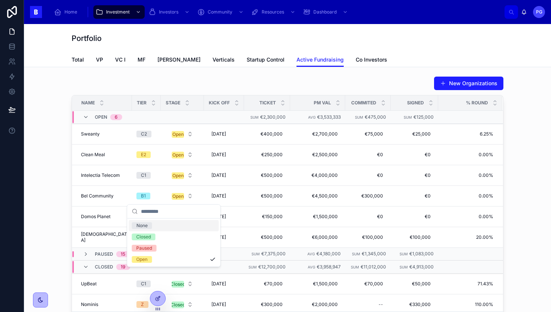
click at [530, 192] on div "New Organizations Name Tier Stage Kick Off Ticket PM Val Commited Signed % Roun…" at bounding box center [287, 202] width 515 height 259
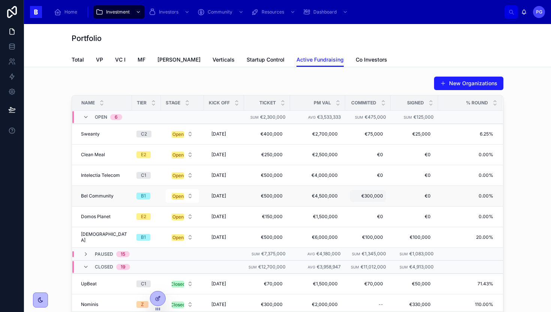
click at [370, 195] on span "€300,000" at bounding box center [368, 196] width 30 height 6
type input "********"
click at [433, 206] on icon "submit" at bounding box center [436, 206] width 6 height 6
click at [413, 196] on span "€0" at bounding box center [413, 196] width 33 height 6
type input "********"
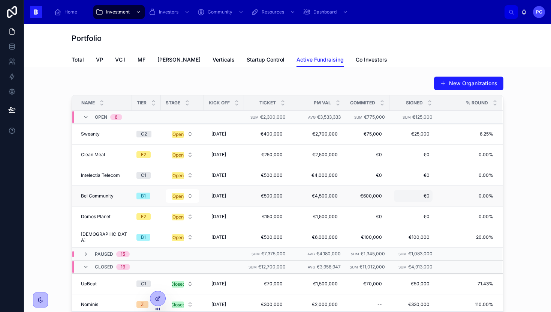
click at [415, 195] on span "€0" at bounding box center [413, 196] width 33 height 6
click at [483, 205] on icon "submit" at bounding box center [480, 206] width 6 height 6
click at [182, 195] on button "Open" at bounding box center [182, 196] width 33 height 14
click at [173, 238] on div "Closed" at bounding box center [174, 236] width 90 height 11
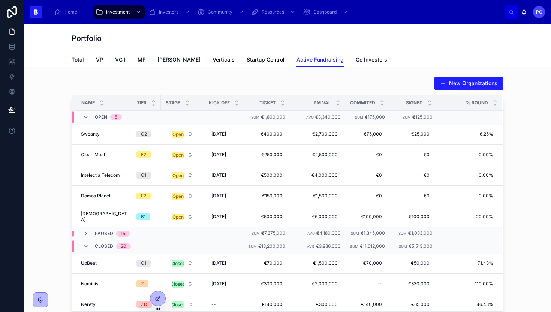
click at [181, 197] on button "Open" at bounding box center [182, 196] width 33 height 14
click at [163, 247] on div "Paused" at bounding box center [174, 247] width 90 height 11
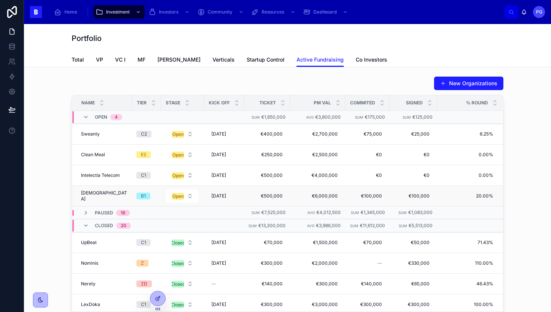
scroll to position [35, 0]
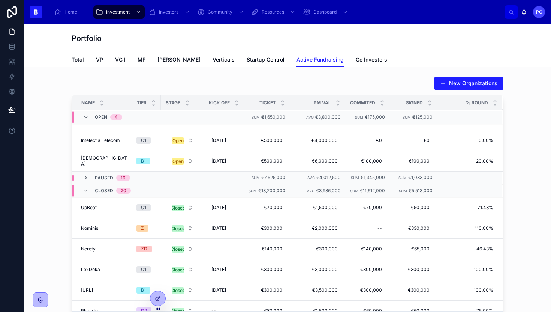
click at [83, 177] on icon at bounding box center [86, 178] width 6 height 6
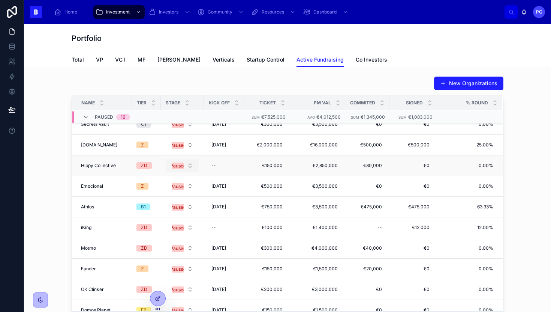
scroll to position [149, 0]
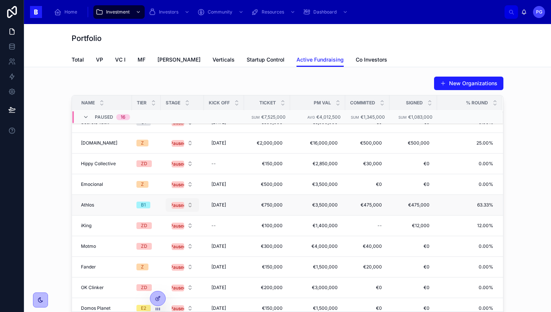
click at [184, 204] on button "Paused" at bounding box center [182, 205] width 33 height 14
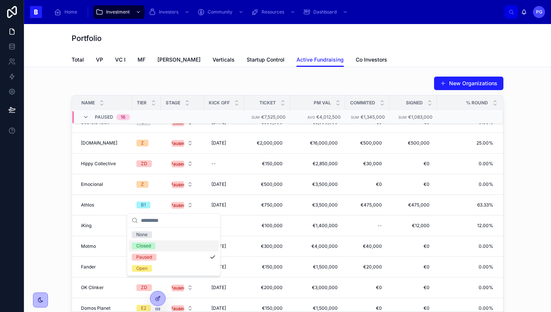
click at [174, 245] on div "Closed" at bounding box center [174, 245] width 90 height 11
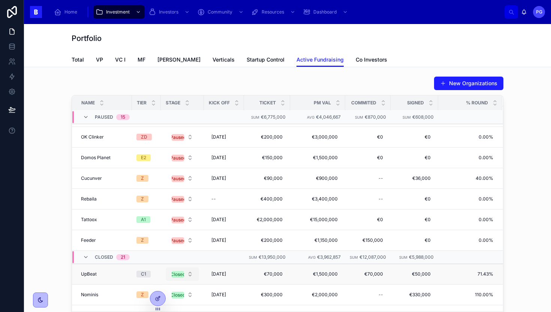
scroll to position [278, 0]
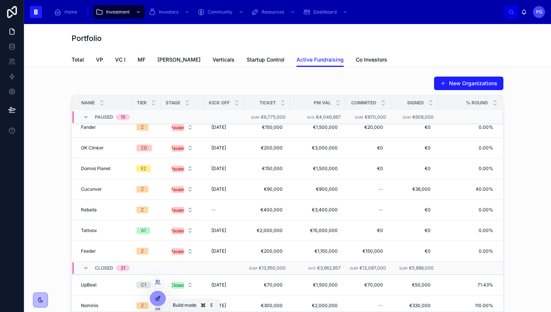
click at [160, 298] on icon at bounding box center [158, 298] width 6 height 6
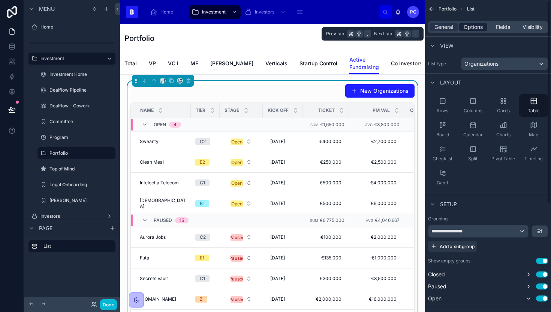
click at [474, 28] on span "Options" at bounding box center [473, 27] width 19 height 8
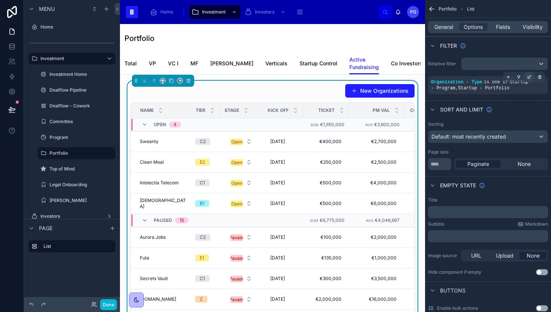
click at [528, 76] on icon "scrollable content" at bounding box center [529, 77] width 3 height 3
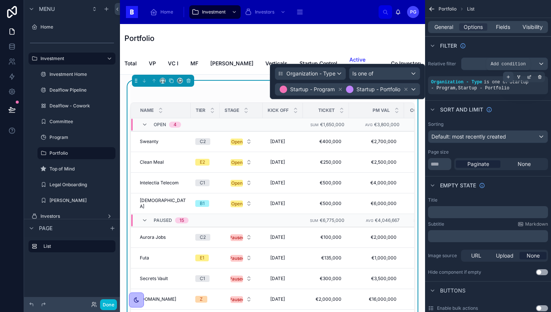
click at [510, 76] on icon "scrollable content" at bounding box center [508, 77] width 5 height 5
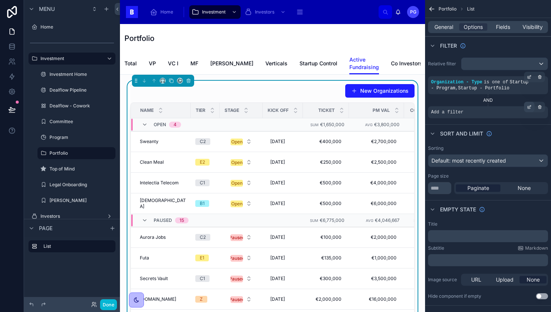
click at [527, 108] on icon "scrollable content" at bounding box center [529, 107] width 5 height 5
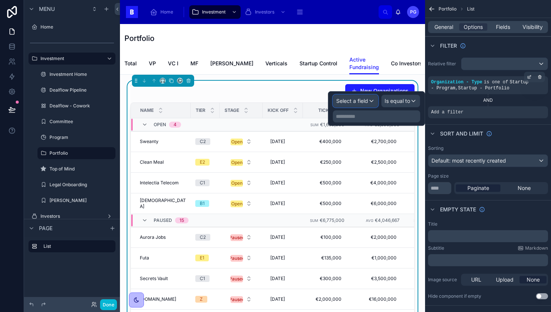
click at [369, 101] on div "Select a field" at bounding box center [355, 101] width 45 height 12
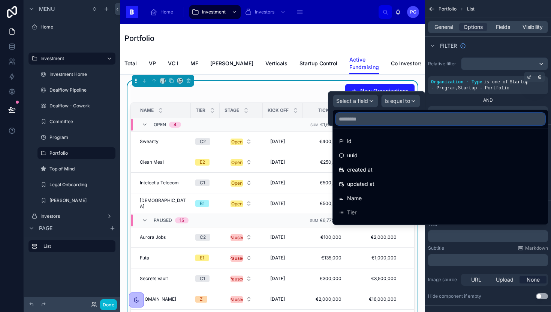
click at [364, 119] on input "text" at bounding box center [440, 119] width 209 height 12
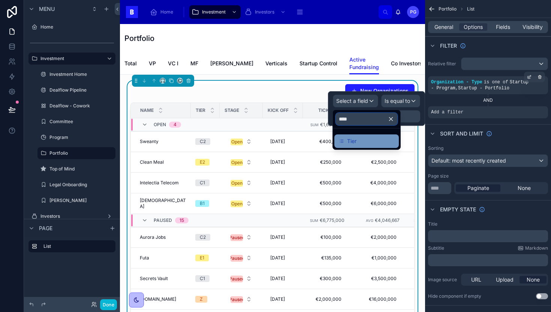
type input "****"
click at [372, 141] on div "Tier" at bounding box center [367, 141] width 56 height 9
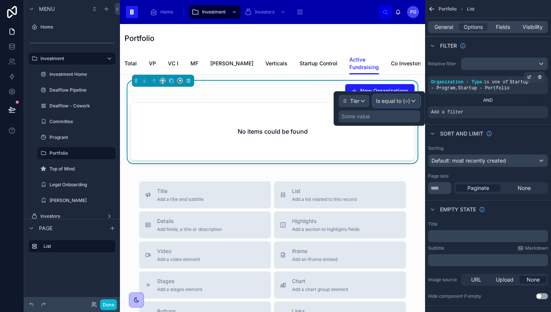
click at [415, 101] on div "Is equal to (=)" at bounding box center [396, 101] width 47 height 12
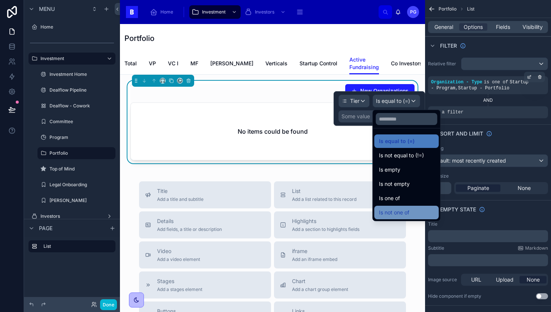
click at [403, 209] on span "Is not one of" at bounding box center [394, 212] width 30 height 9
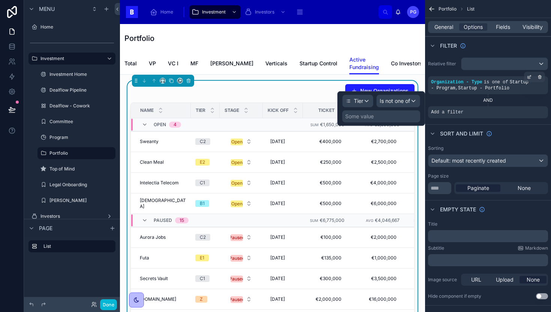
click at [365, 116] on div "Some value" at bounding box center [359, 117] width 29 height 8
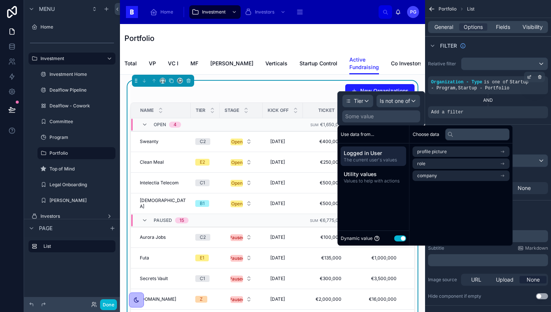
click at [399, 240] on button "Use setting" at bounding box center [401, 238] width 12 height 6
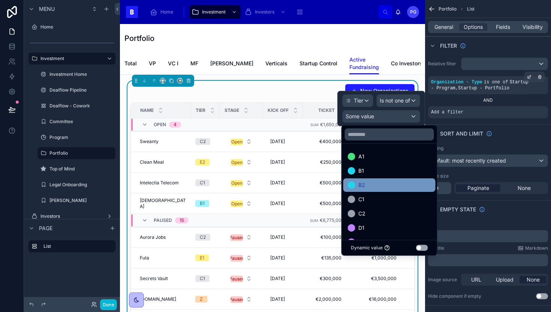
scroll to position [115, 0]
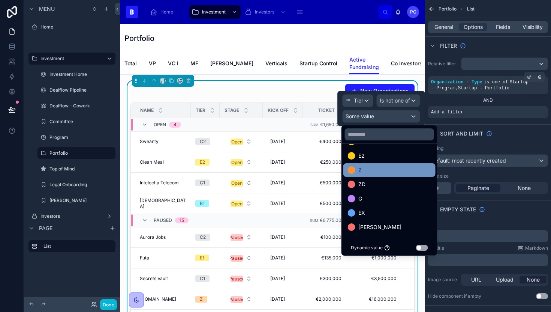
click at [372, 172] on div "Z" at bounding box center [389, 169] width 83 height 9
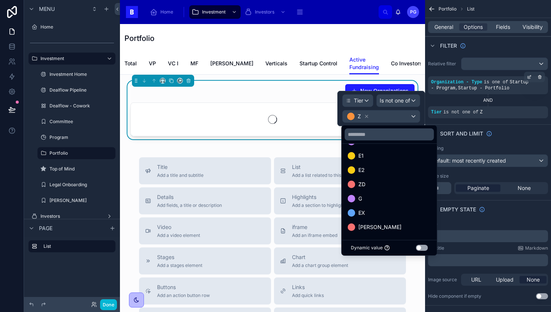
scroll to position [101, 0]
click at [370, 185] on div "ZD" at bounding box center [389, 184] width 83 height 9
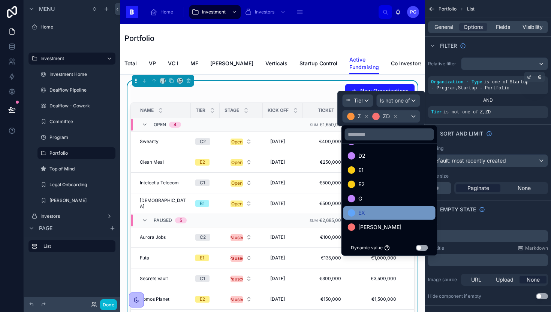
click at [363, 213] on span "EX" at bounding box center [362, 212] width 7 height 9
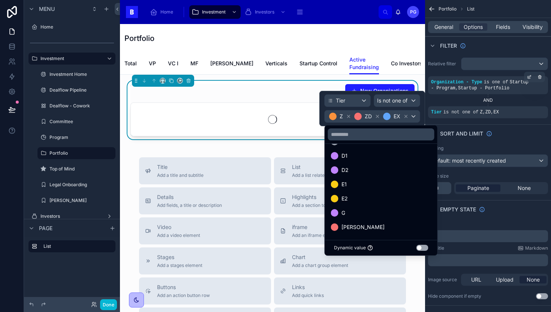
scroll to position [72, 0]
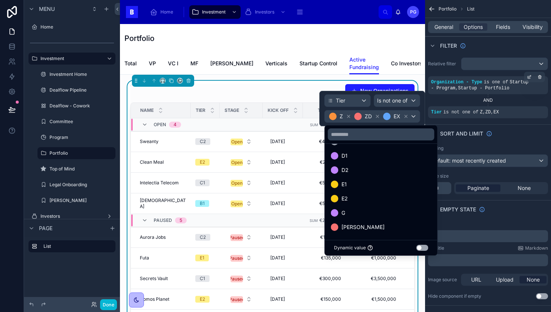
click at [416, 66] on div "Portfolio Active Fundraising Total VP VC I MF VC II Verticals Startup Control A…" at bounding box center [272, 49] width 305 height 51
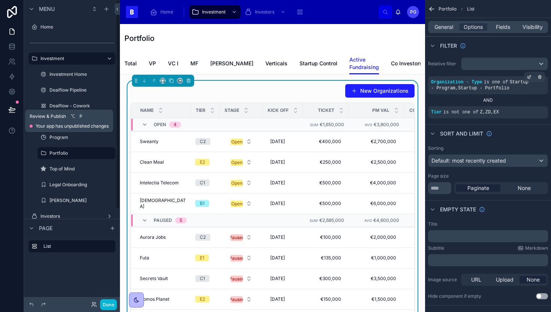
click at [10, 110] on icon at bounding box center [12, 109] width 6 height 4
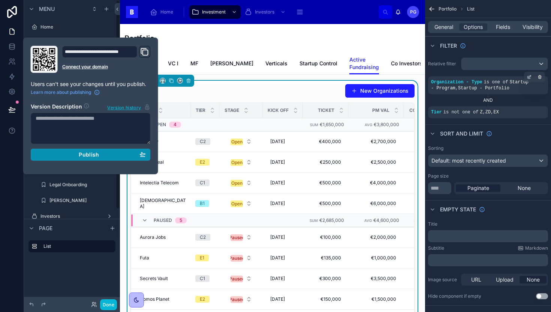
click at [67, 154] on div "Publish" at bounding box center [91, 154] width 110 height 7
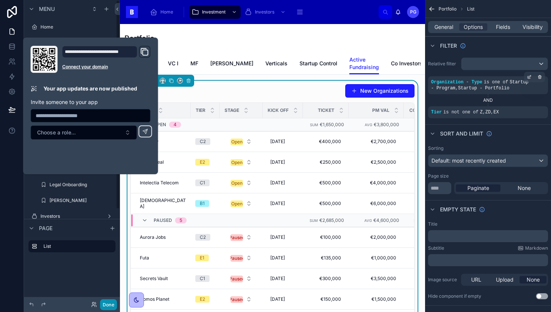
click at [108, 302] on button "Done" at bounding box center [108, 304] width 17 height 11
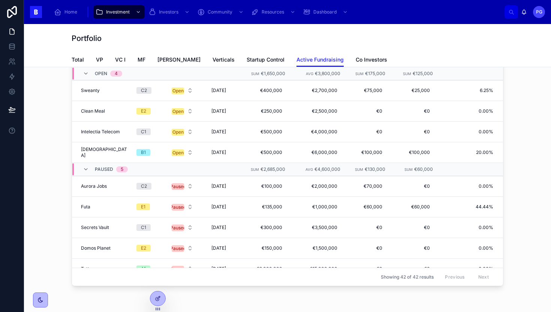
scroll to position [81, 0]
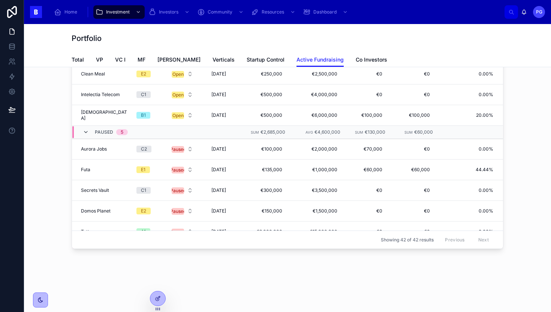
click at [83, 132] on icon at bounding box center [86, 132] width 6 height 6
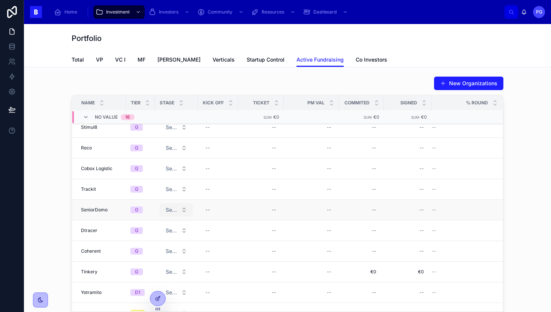
scroll to position [523, 0]
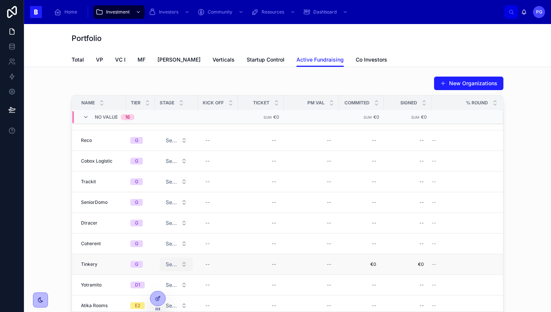
click at [173, 264] on span "Select a Fundraising Stage" at bounding box center [172, 264] width 12 height 8
click at [164, 249] on div "Open" at bounding box center [174, 248] width 90 height 11
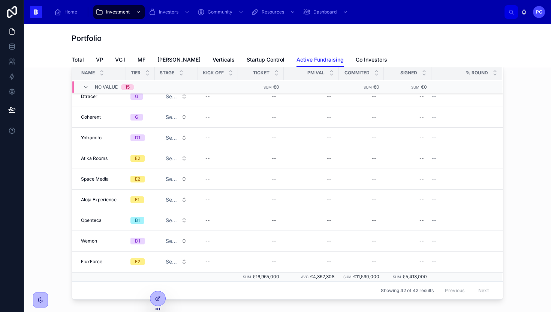
scroll to position [30, 0]
click at [179, 239] on button "Select a Fundraising Stage" at bounding box center [176, 241] width 33 height 14
click at [172, 292] on div "Open" at bounding box center [174, 292] width 90 height 11
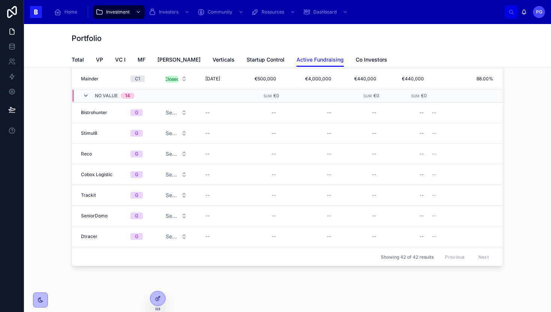
scroll to position [472, 0]
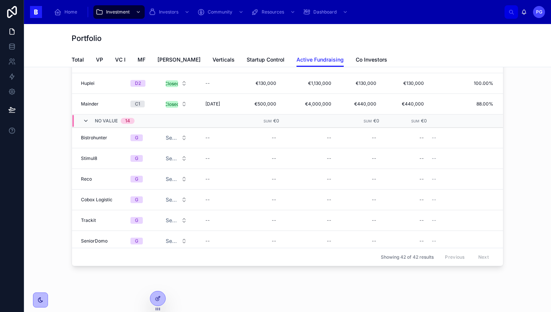
click at [83, 120] on icon at bounding box center [86, 121] width 6 height 6
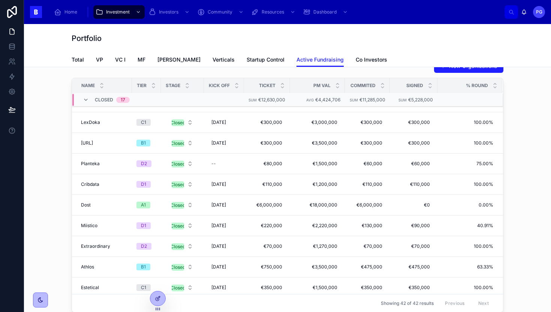
scroll to position [0, 0]
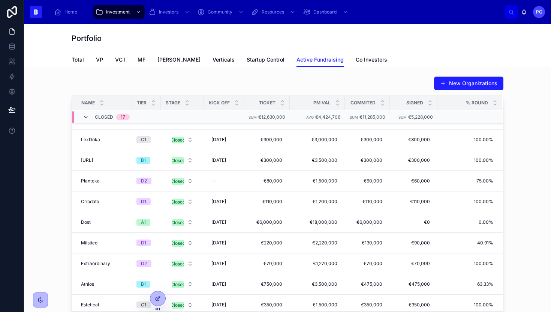
click at [83, 117] on icon at bounding box center [86, 117] width 6 height 6
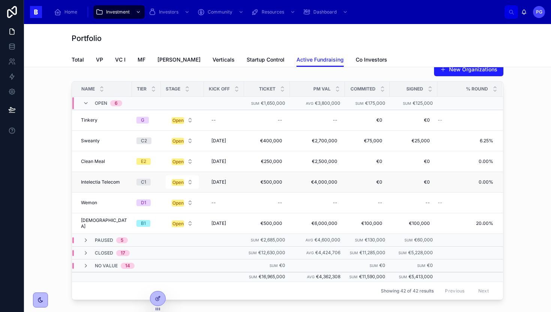
scroll to position [14, 0]
click at [216, 202] on div "--" at bounding box center [224, 203] width 31 height 12
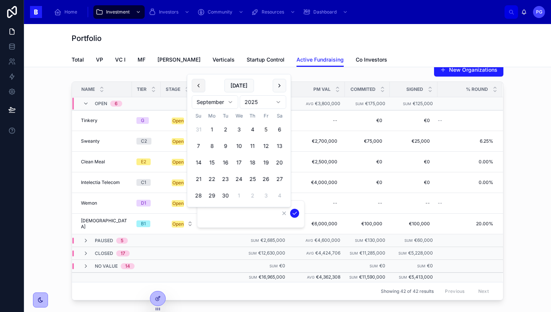
click at [200, 86] on button at bounding box center [199, 86] width 14 height 14
click at [200, 86] on html "Home Investment Investors Community Resources Dashboard PG Pedro Gil Portfolio …" at bounding box center [275, 156] width 551 height 312
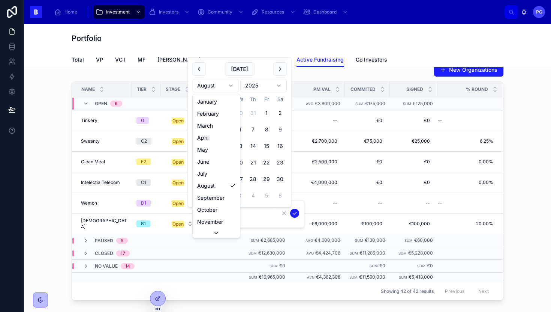
click at [201, 69] on html "Home Investment Investors Community Resources Dashboard PG Pedro Gil Portfolio …" at bounding box center [275, 156] width 551 height 312
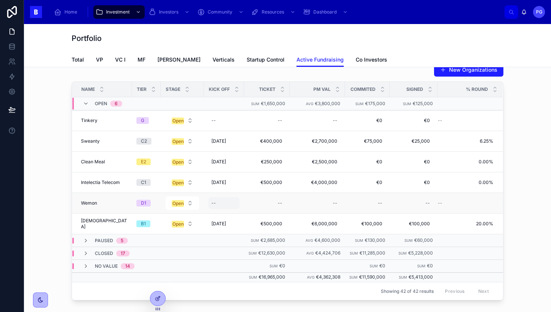
click at [212, 207] on div "--" at bounding box center [224, 203] width 31 height 12
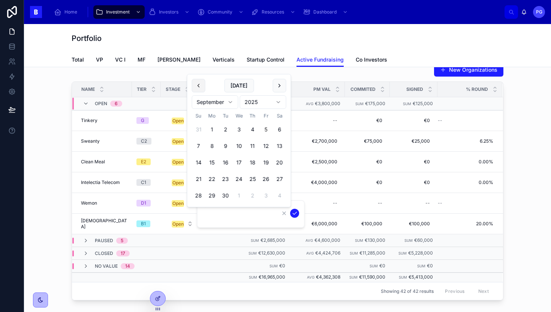
click at [202, 85] on button at bounding box center [199, 86] width 14 height 14
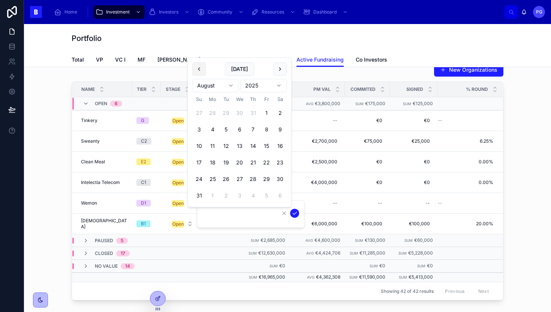
click at [200, 70] on button at bounding box center [199, 69] width 14 height 14
click at [199, 84] on button at bounding box center [199, 86] width 14 height 14
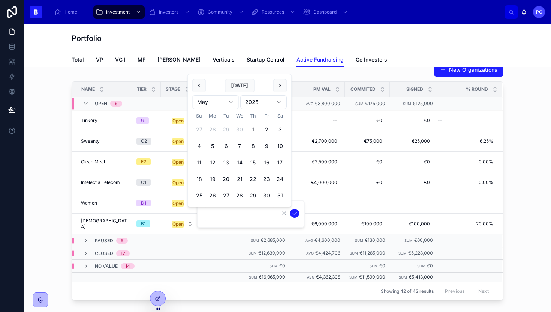
click at [199, 84] on button at bounding box center [199, 86] width 14 height 14
click at [202, 87] on button at bounding box center [199, 86] width 14 height 14
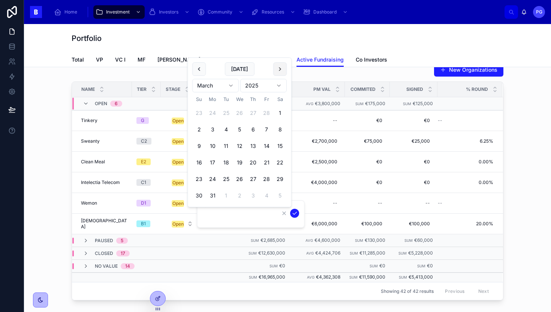
click at [280, 71] on button at bounding box center [280, 69] width 14 height 14
click at [281, 86] on button at bounding box center [280, 86] width 14 height 14
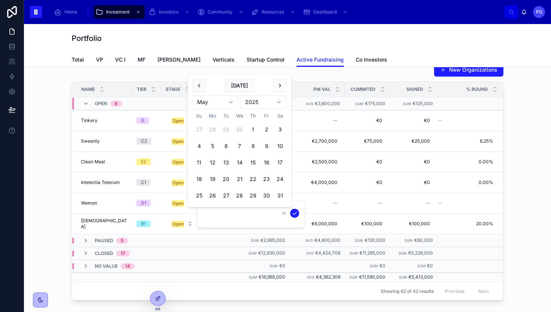
click at [281, 86] on button at bounding box center [280, 86] width 14 height 14
click at [212, 144] on button "9" at bounding box center [213, 146] width 14 height 14
type input "********"
click at [293, 213] on icon "submit" at bounding box center [295, 213] width 6 height 6
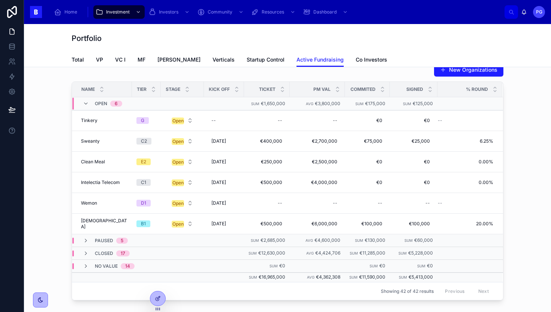
scroll to position [0, 0]
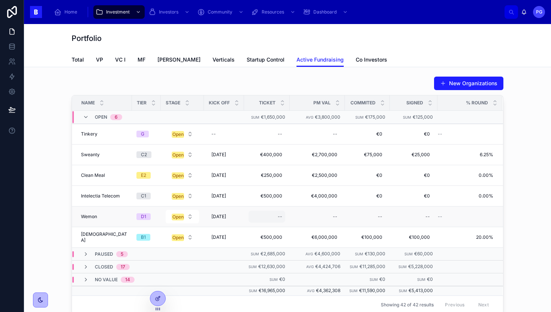
click at [264, 215] on div "--" at bounding box center [267, 216] width 37 height 12
type input "********"
click at [361, 227] on icon "submit" at bounding box center [361, 226] width 4 height 3
click at [315, 214] on div "--" at bounding box center [317, 216] width 46 height 12
type input "**********"
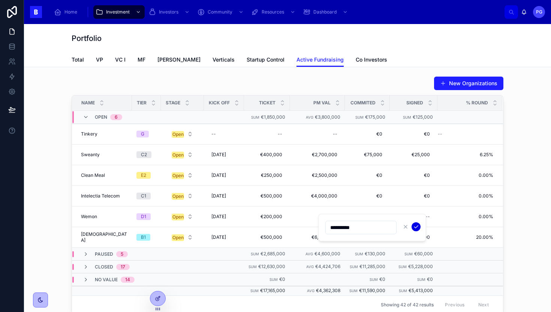
click at [417, 226] on icon "submit" at bounding box center [416, 226] width 4 height 3
click at [378, 216] on div "--" at bounding box center [380, 216] width 5 height 6
type input "********"
click at [461, 226] on icon "submit" at bounding box center [461, 227] width 6 height 6
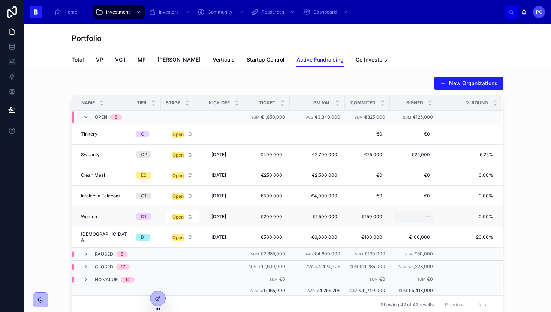
click at [416, 216] on div "--" at bounding box center [414, 216] width 39 height 12
type input "*******"
click at [509, 227] on icon "submit" at bounding box center [509, 227] width 6 height 6
click at [211, 134] on div "--" at bounding box center [224, 134] width 31 height 12
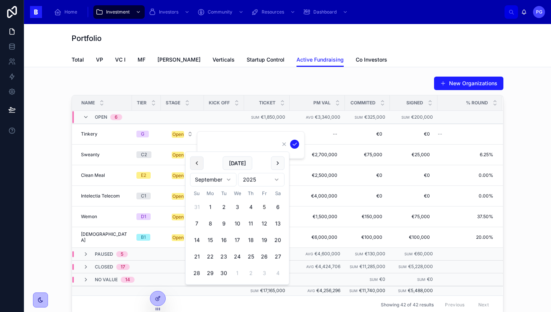
click at [198, 161] on button at bounding box center [197, 163] width 14 height 14
click at [200, 163] on button at bounding box center [199, 163] width 14 height 14
click at [199, 222] on button "4" at bounding box center [199, 224] width 14 height 14
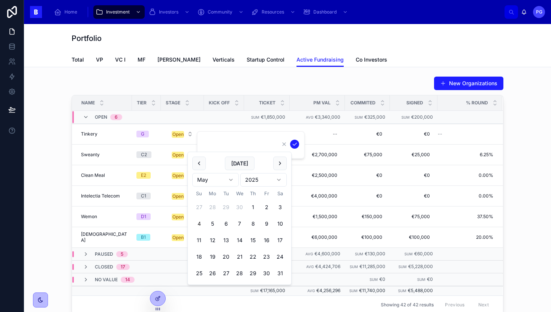
type input "********"
click at [297, 144] on icon "submit" at bounding box center [295, 144] width 6 height 6
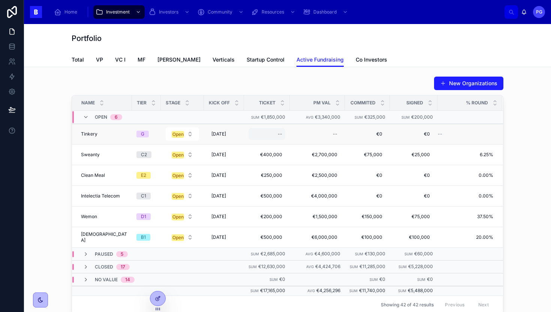
click at [268, 131] on div "--" at bounding box center [267, 134] width 37 height 12
click at [278, 132] on div "--" at bounding box center [280, 134] width 5 height 6
type input "********"
click at [362, 144] on icon "submit" at bounding box center [361, 144] width 6 height 6
click at [323, 134] on div "--" at bounding box center [317, 134] width 46 height 12
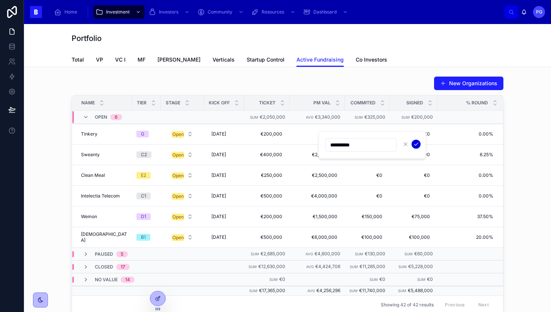
type input "**********"
click at [417, 144] on icon "submit" at bounding box center [416, 144] width 6 height 6
click at [369, 134] on span "€0" at bounding box center [368, 134] width 30 height 6
type input "********"
click at [436, 145] on icon "submit" at bounding box center [435, 144] width 6 height 6
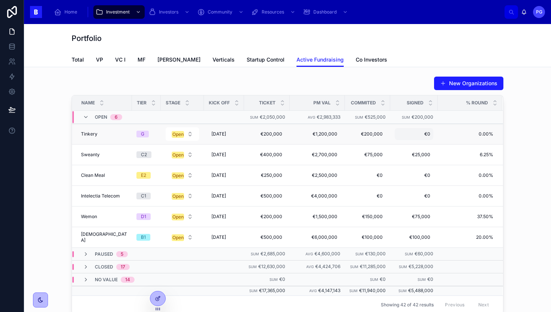
click at [414, 134] on span "€0" at bounding box center [414, 134] width 33 height 6
type input "********"
click at [483, 144] on icon "submit" at bounding box center [480, 144] width 6 height 6
